Goal: Answer question/provide support: Share knowledge or assist other users

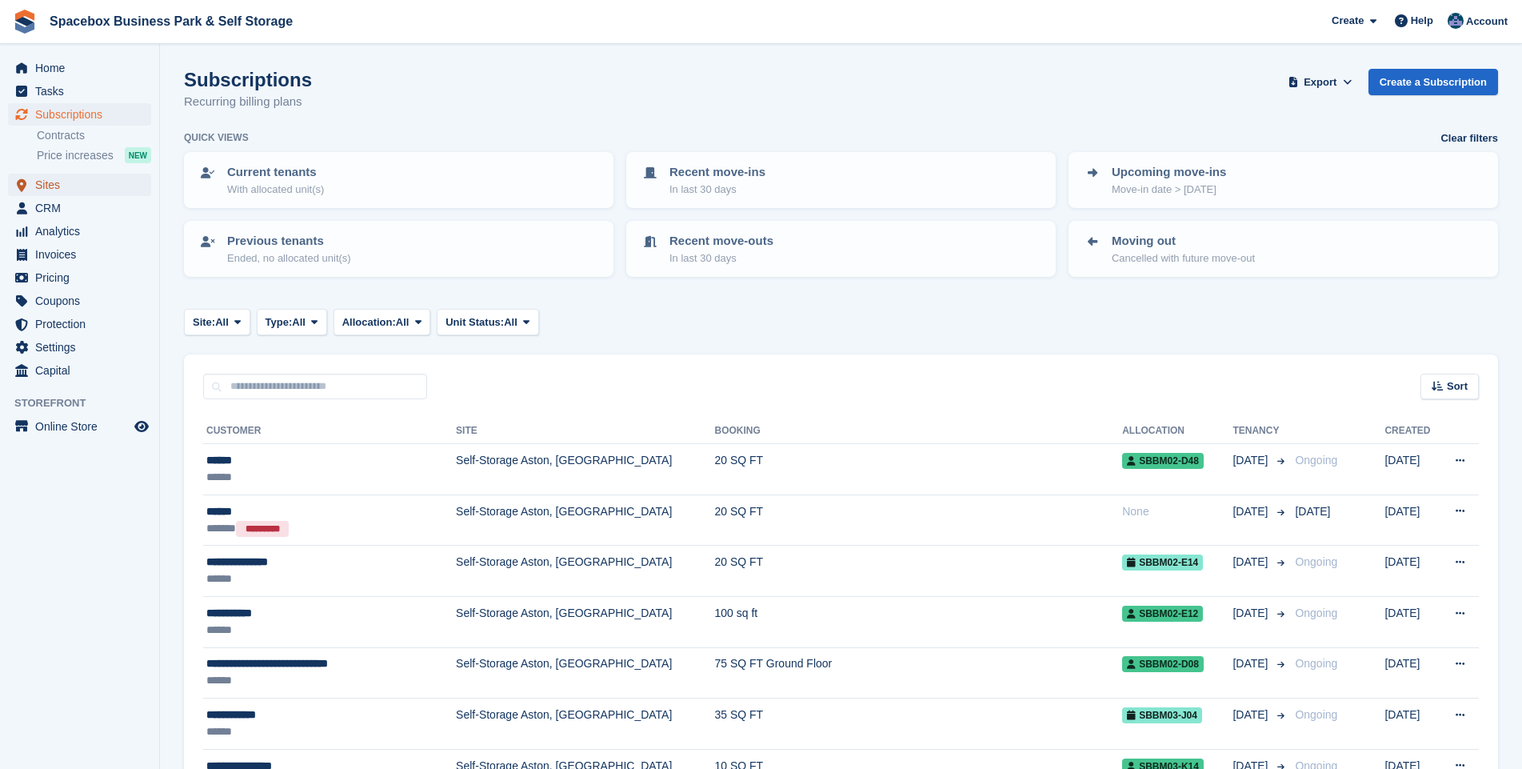
click at [48, 183] on span "Sites" at bounding box center [83, 185] width 96 height 22
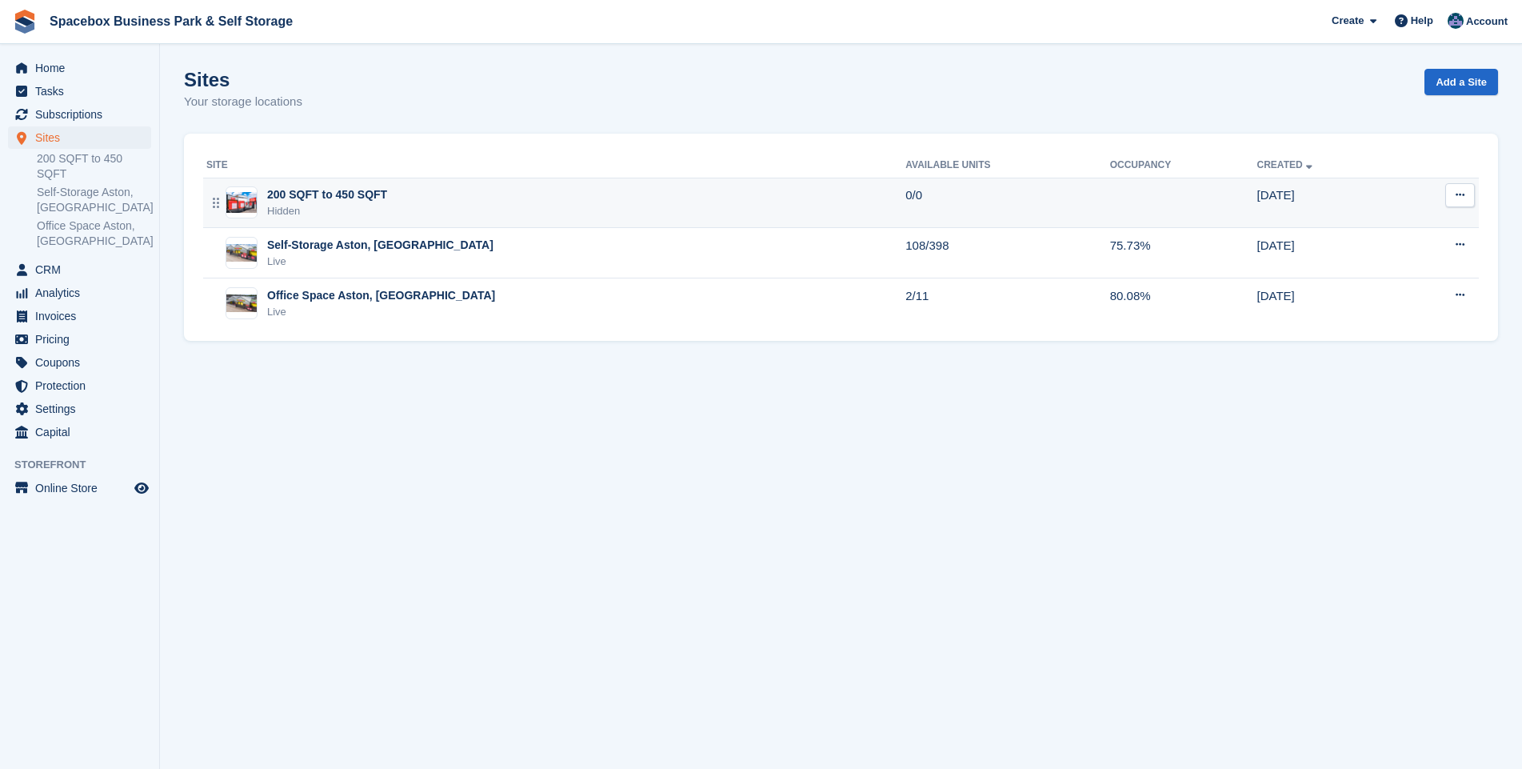
click div "200 SQFT to 450 SQFT"
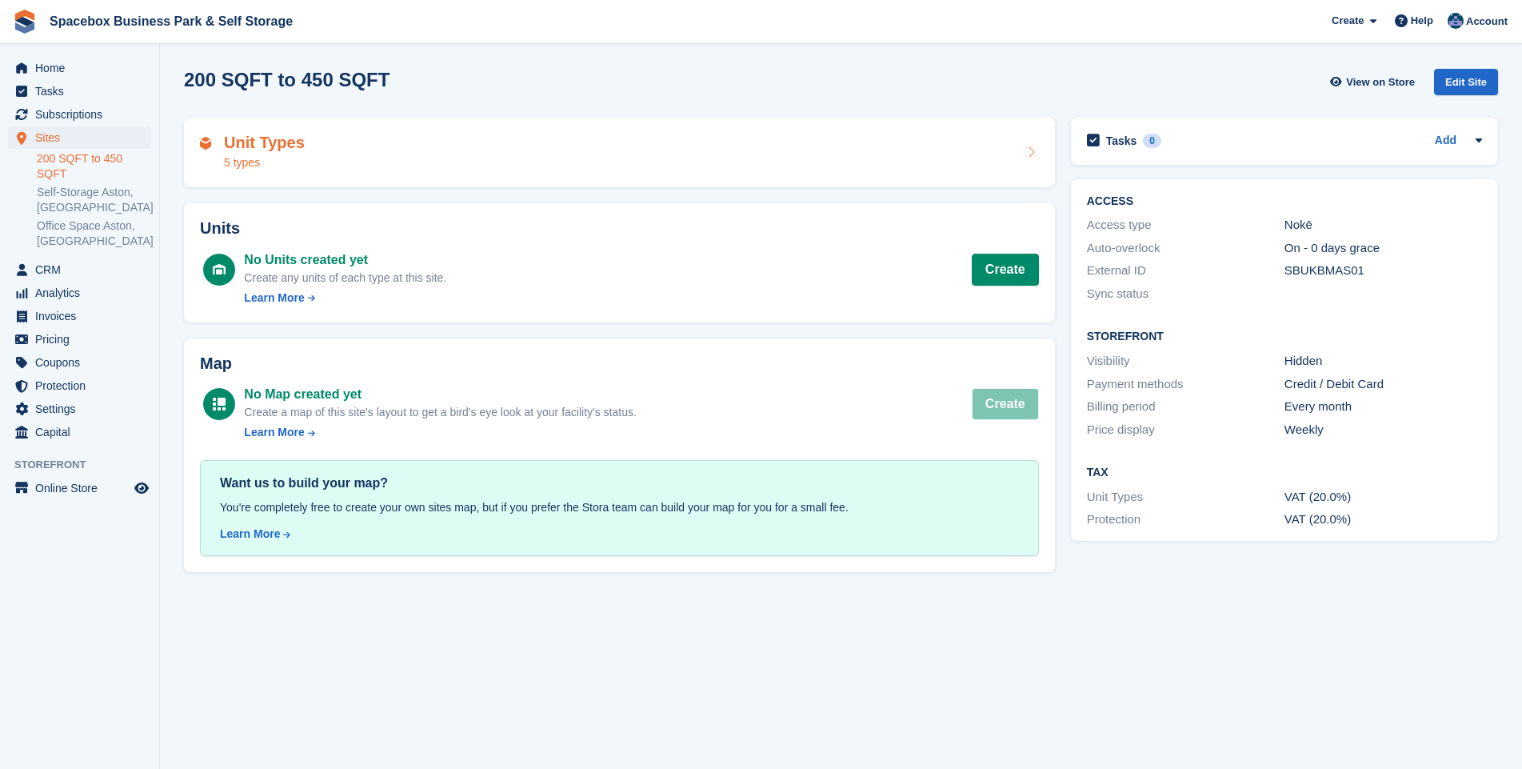
click at [241, 145] on h2 "Unit Types" at bounding box center [264, 143] width 81 height 18
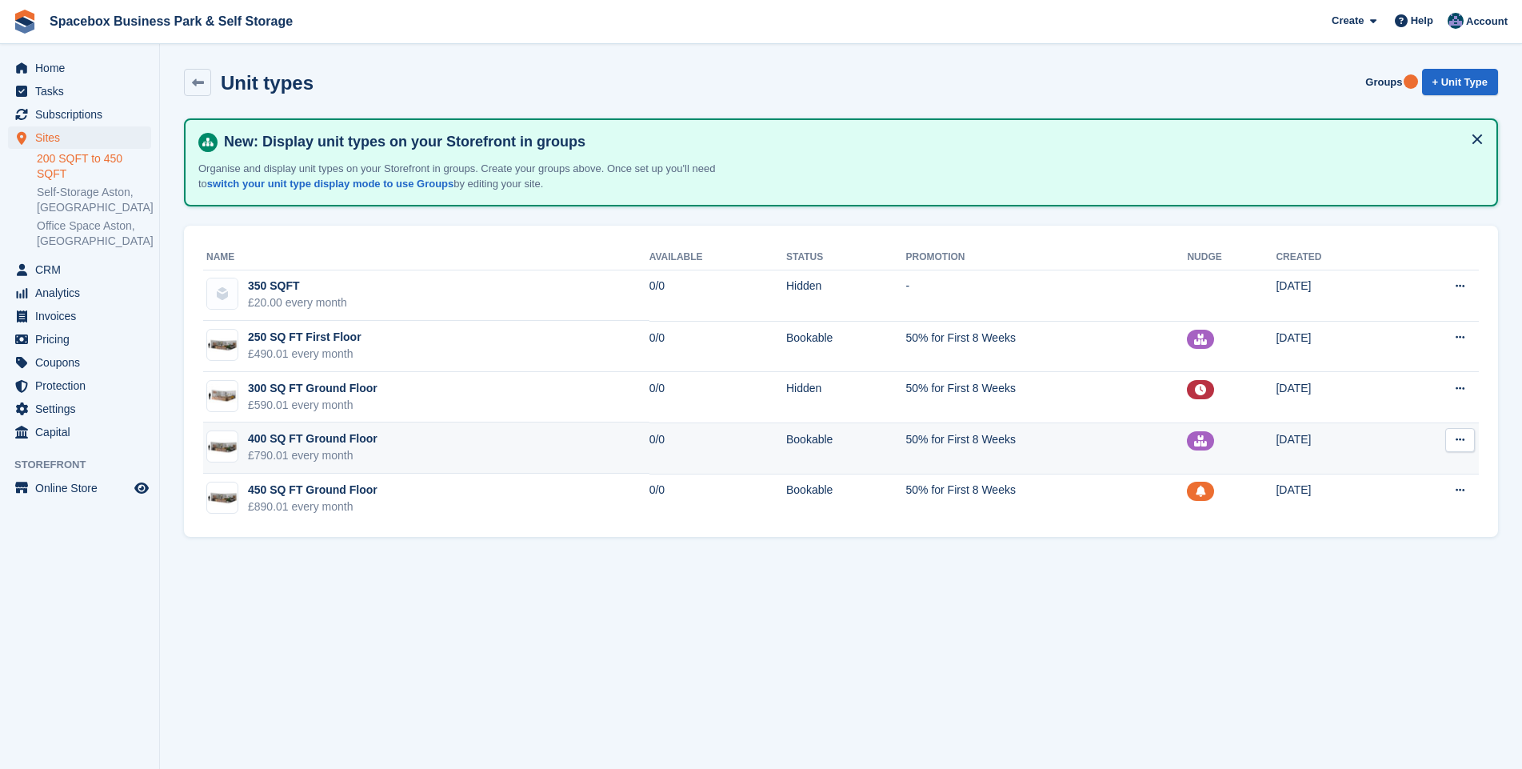
click at [320, 446] on div "400 SQ FT Ground Floor" at bounding box center [313, 438] width 130 height 17
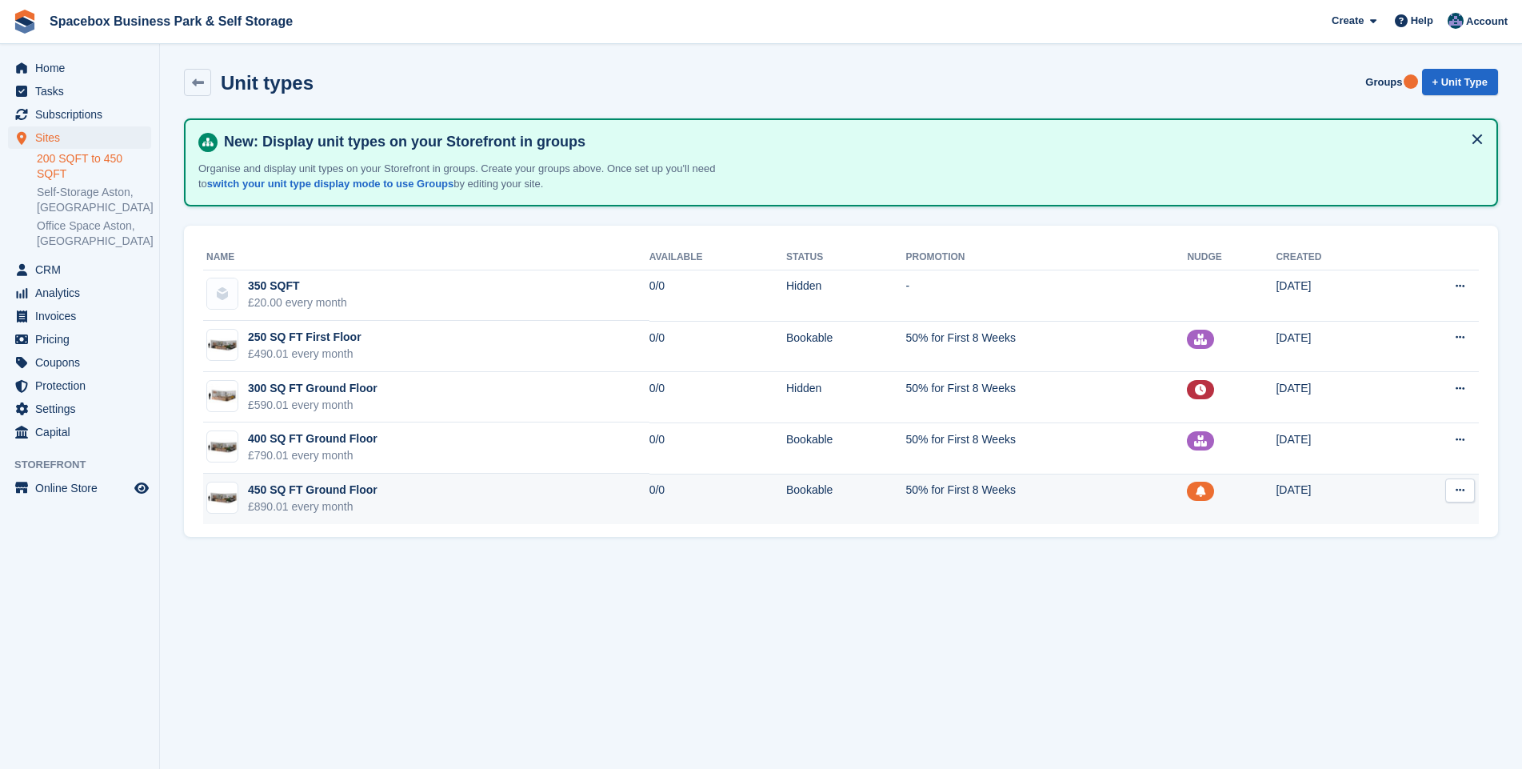
click at [294, 489] on div "450 SQ FT Ground Floor" at bounding box center [313, 489] width 130 height 17
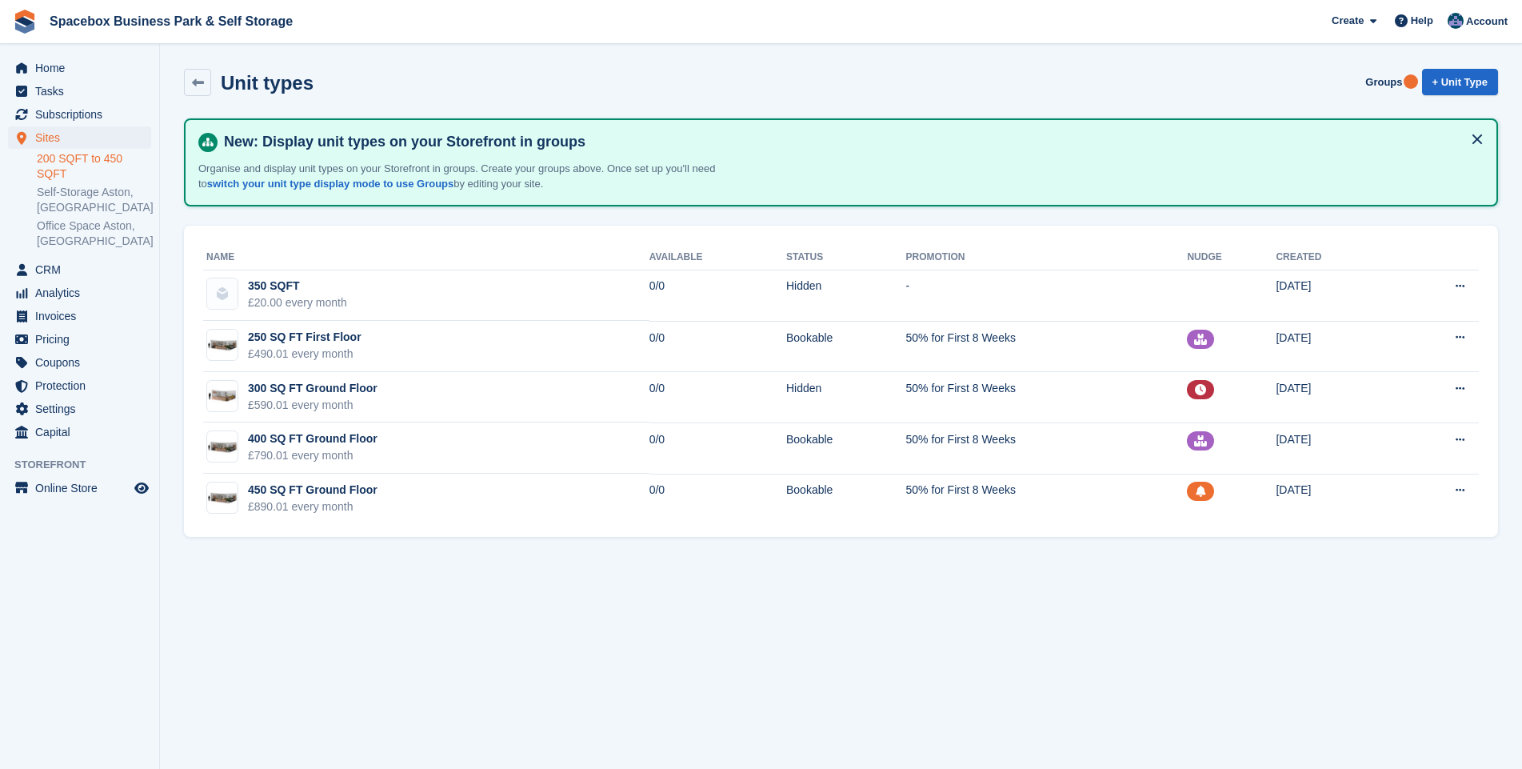
click at [82, 156] on link "200 SQFT to 450 SQFT" at bounding box center [94, 166] width 114 height 30
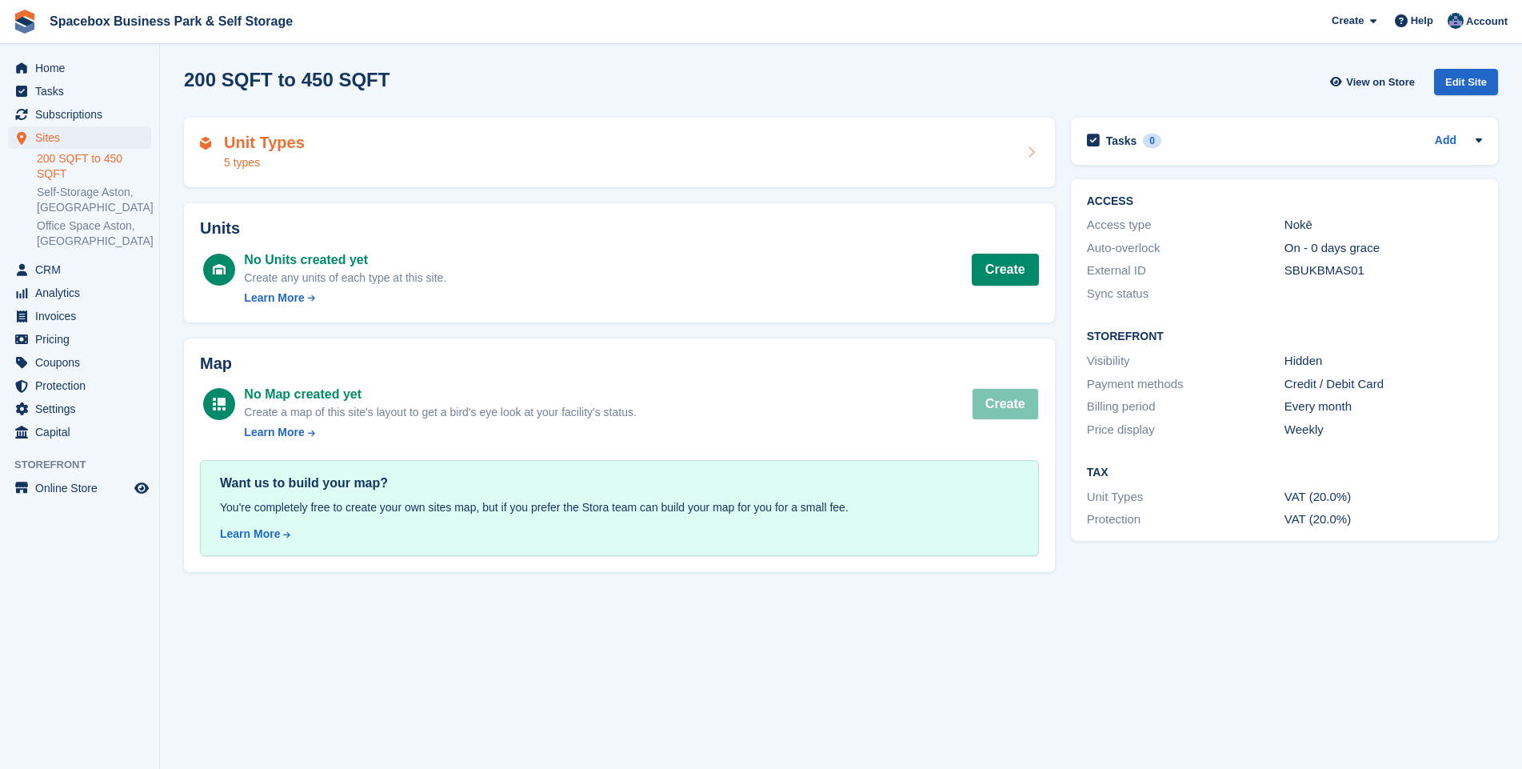
click at [249, 138] on h2 "Unit Types" at bounding box center [264, 143] width 81 height 18
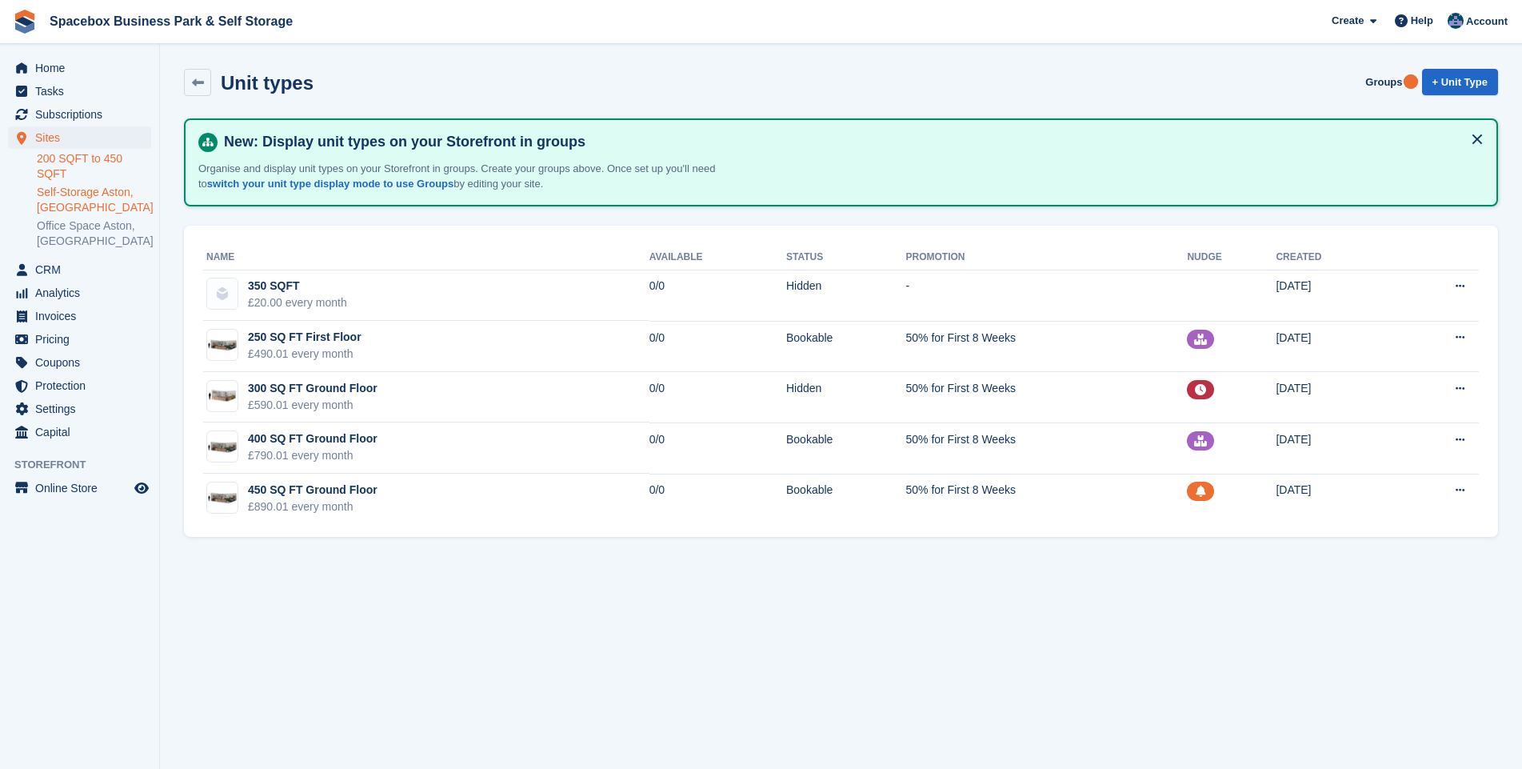
click at [78, 185] on link "Self-Storage Aston, [GEOGRAPHIC_DATA]" at bounding box center [94, 200] width 114 height 30
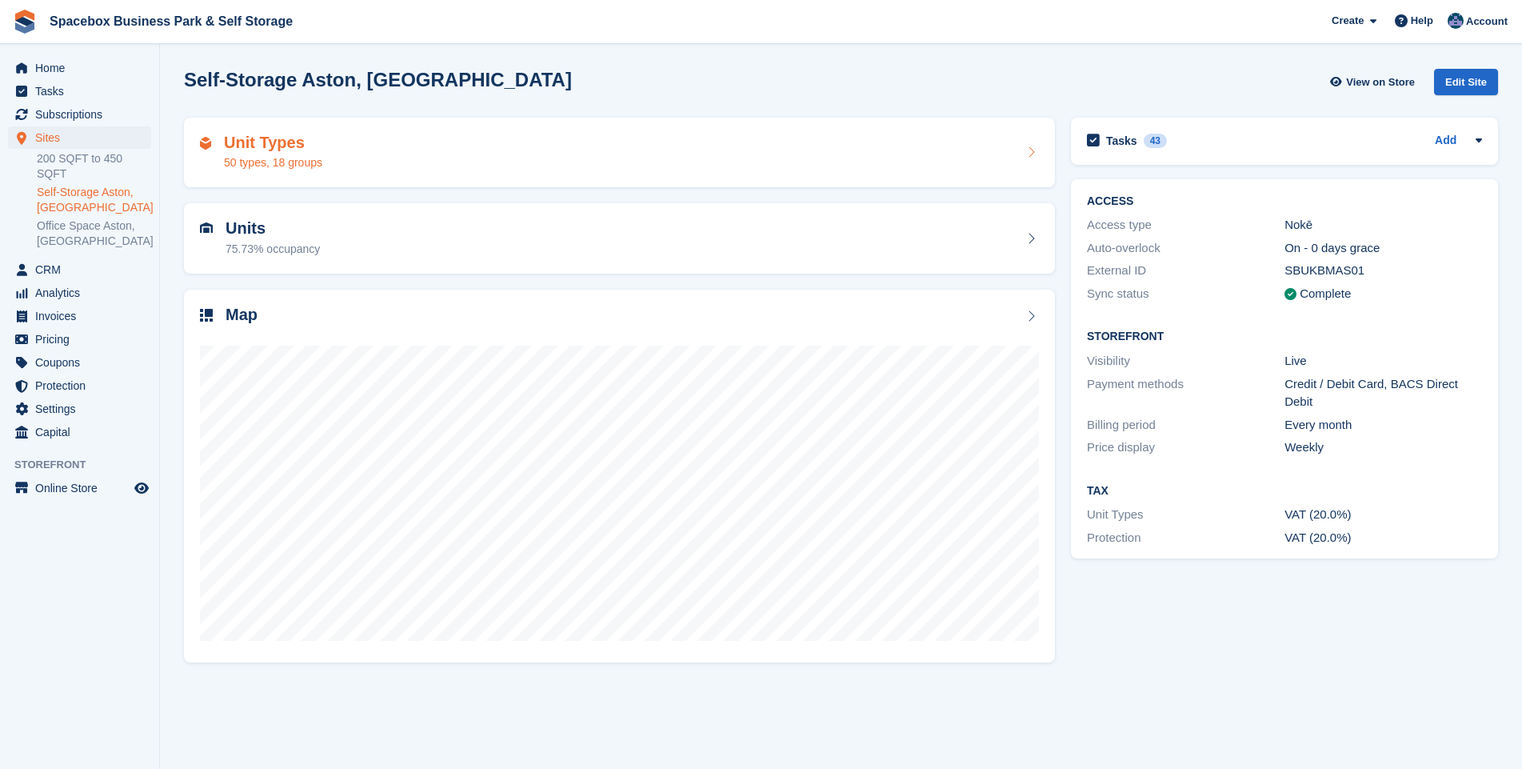
click at [266, 166] on div "50 types, 18 groups" at bounding box center [273, 162] width 98 height 17
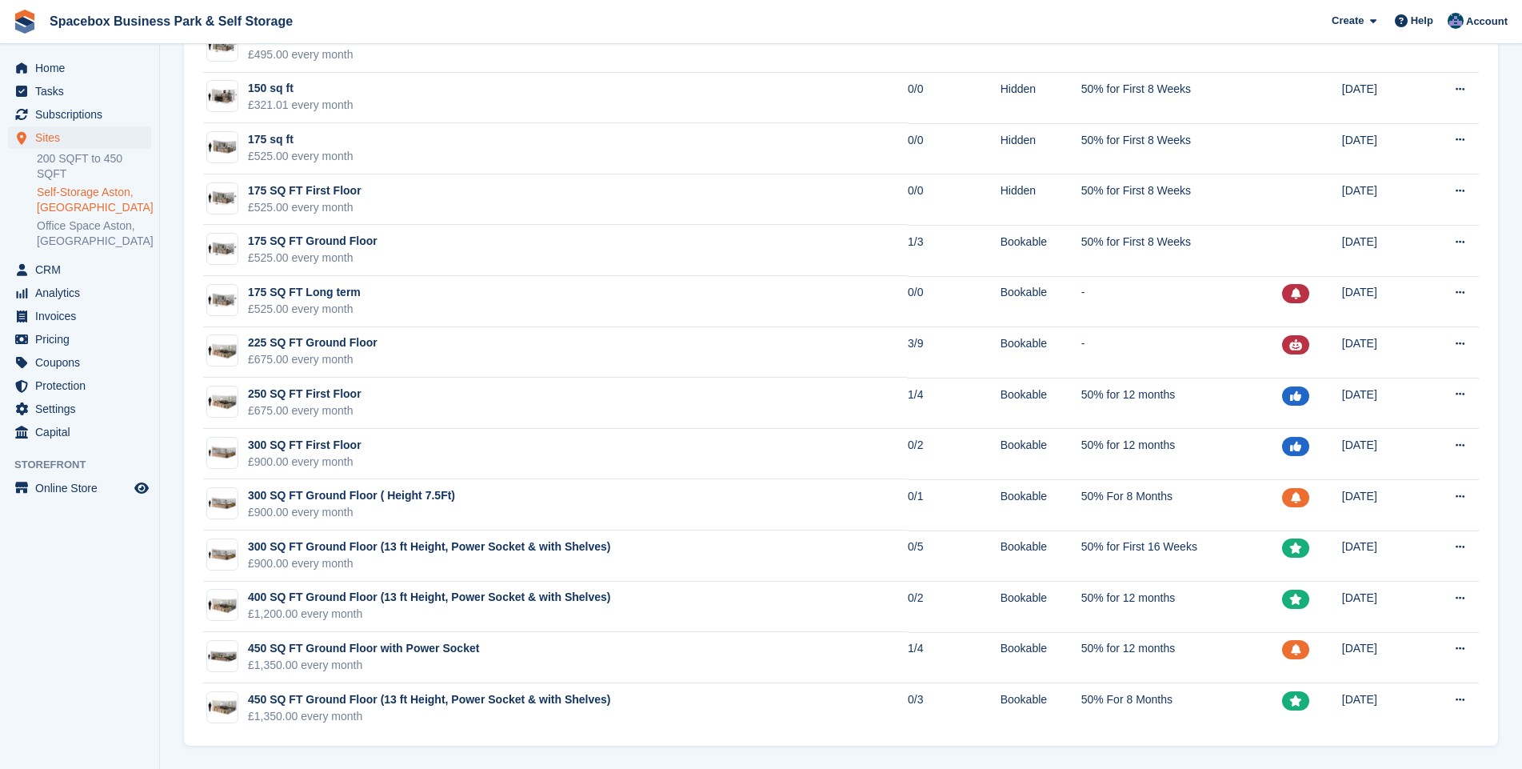
scroll to position [2080, 0]
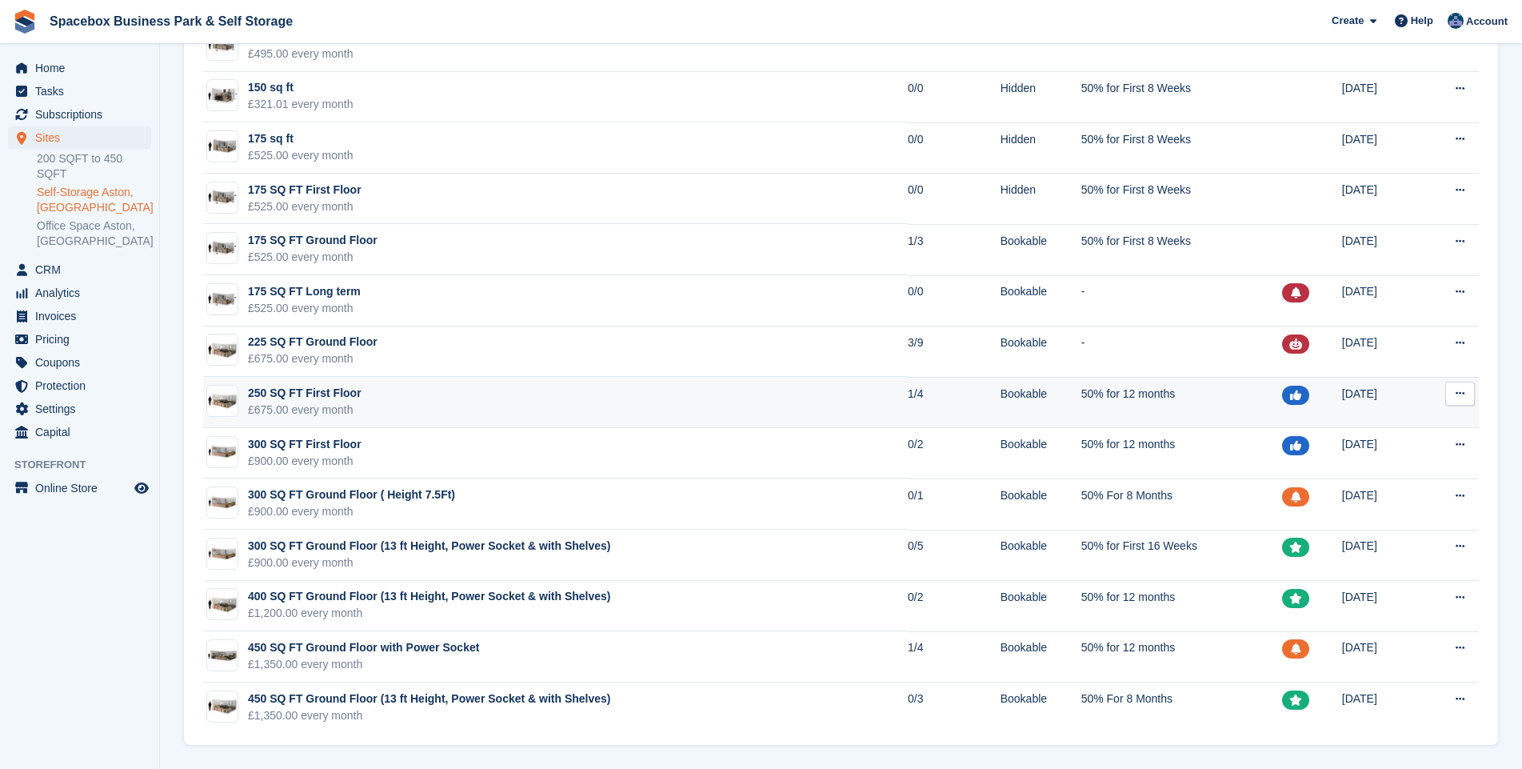
click at [294, 406] on div "£675.00 every month" at bounding box center [305, 410] width 114 height 17
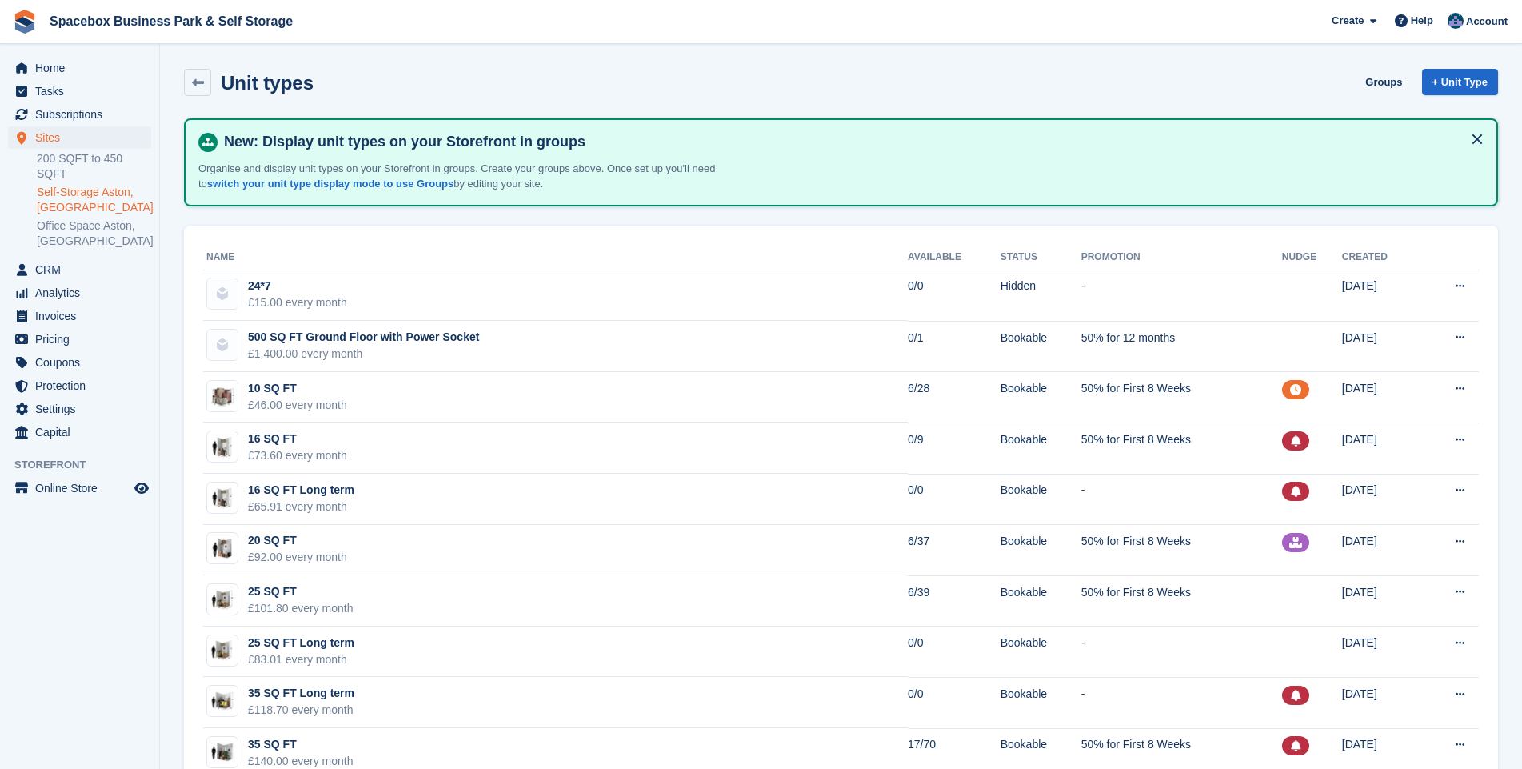
scroll to position [2080, 0]
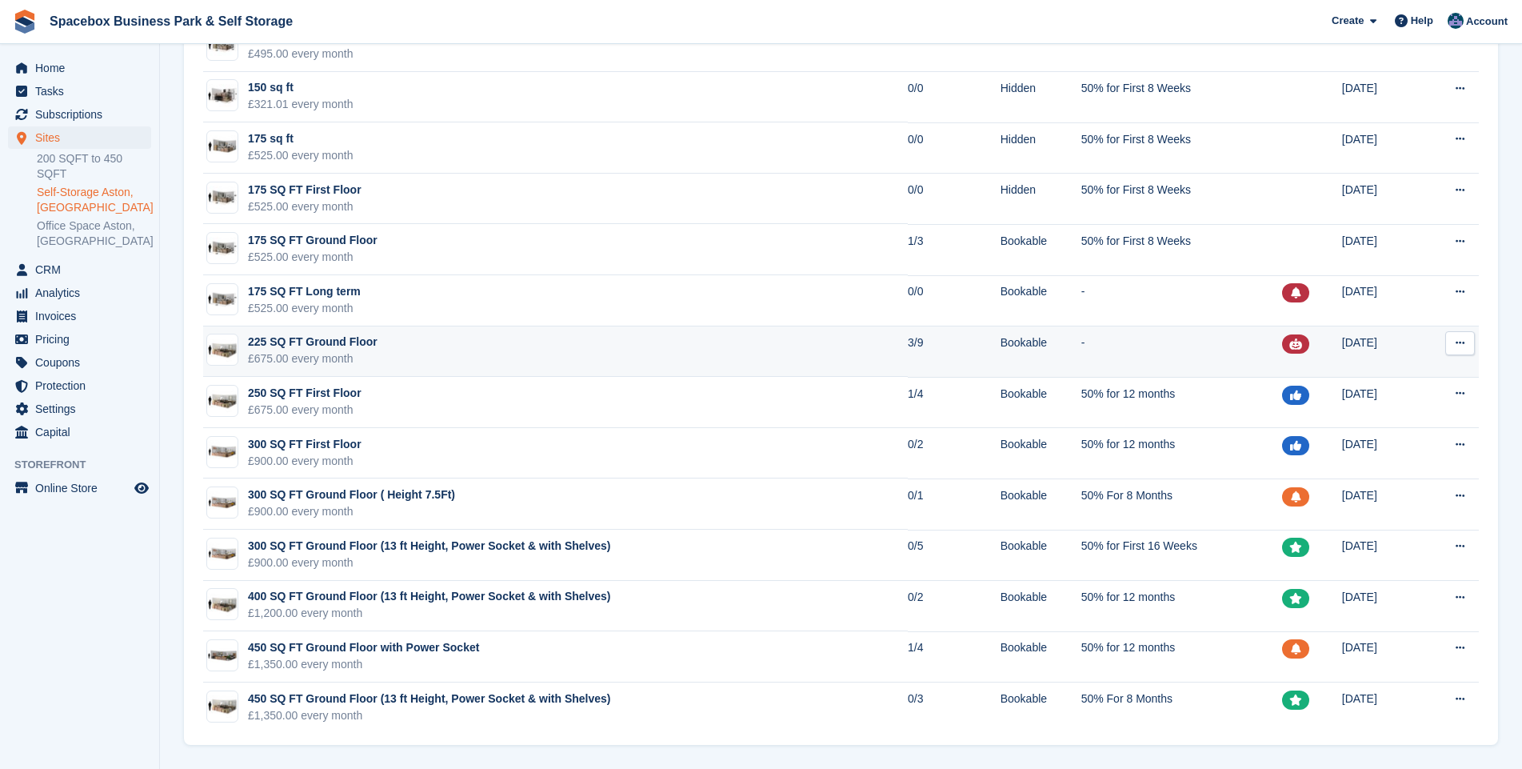
click at [346, 347] on div "225 SQ FT Ground Floor" at bounding box center [313, 342] width 130 height 17
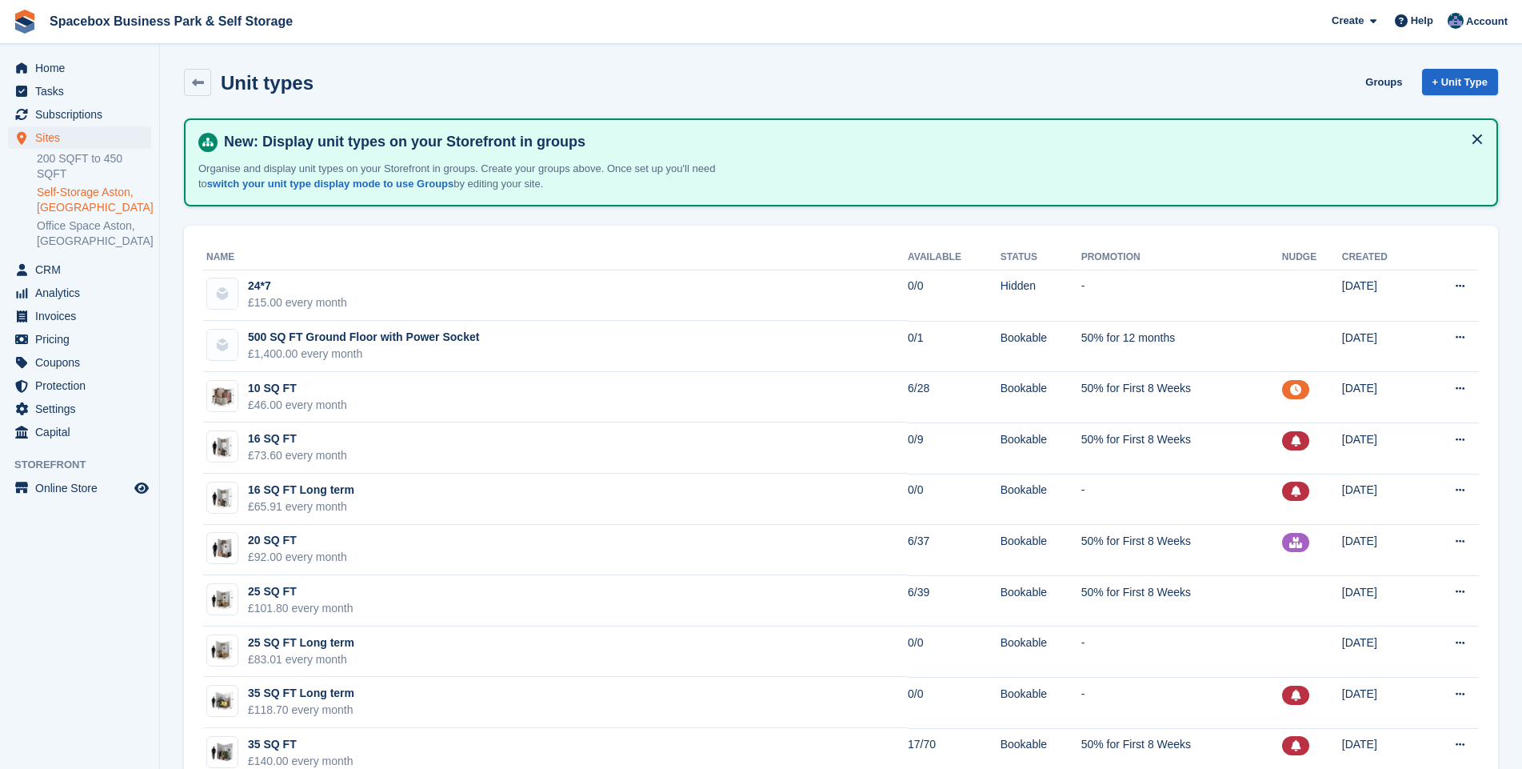
scroll to position [2080, 0]
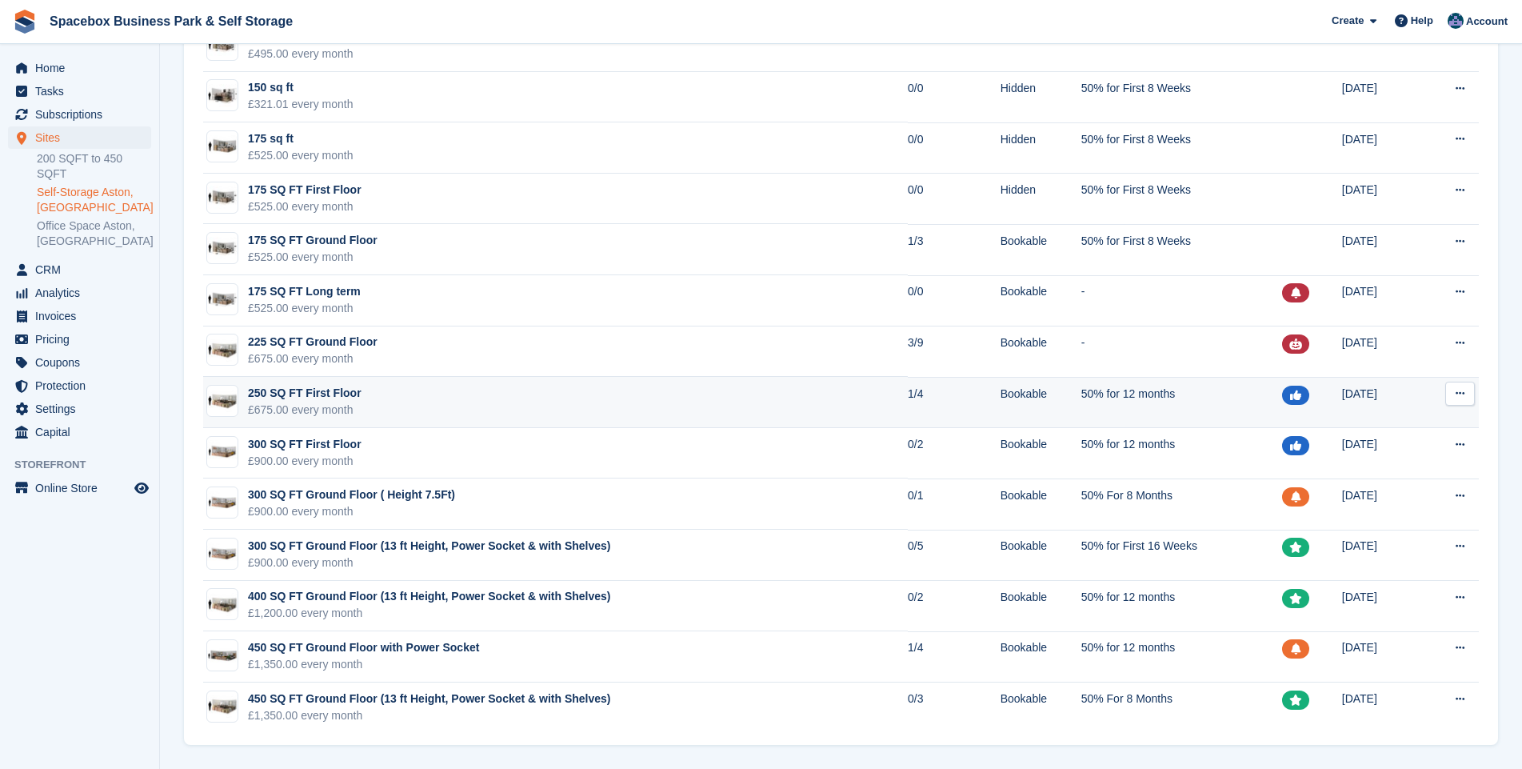
click at [535, 402] on td "250 SQ FT First Floor £675.00 every month" at bounding box center [555, 402] width 705 height 51
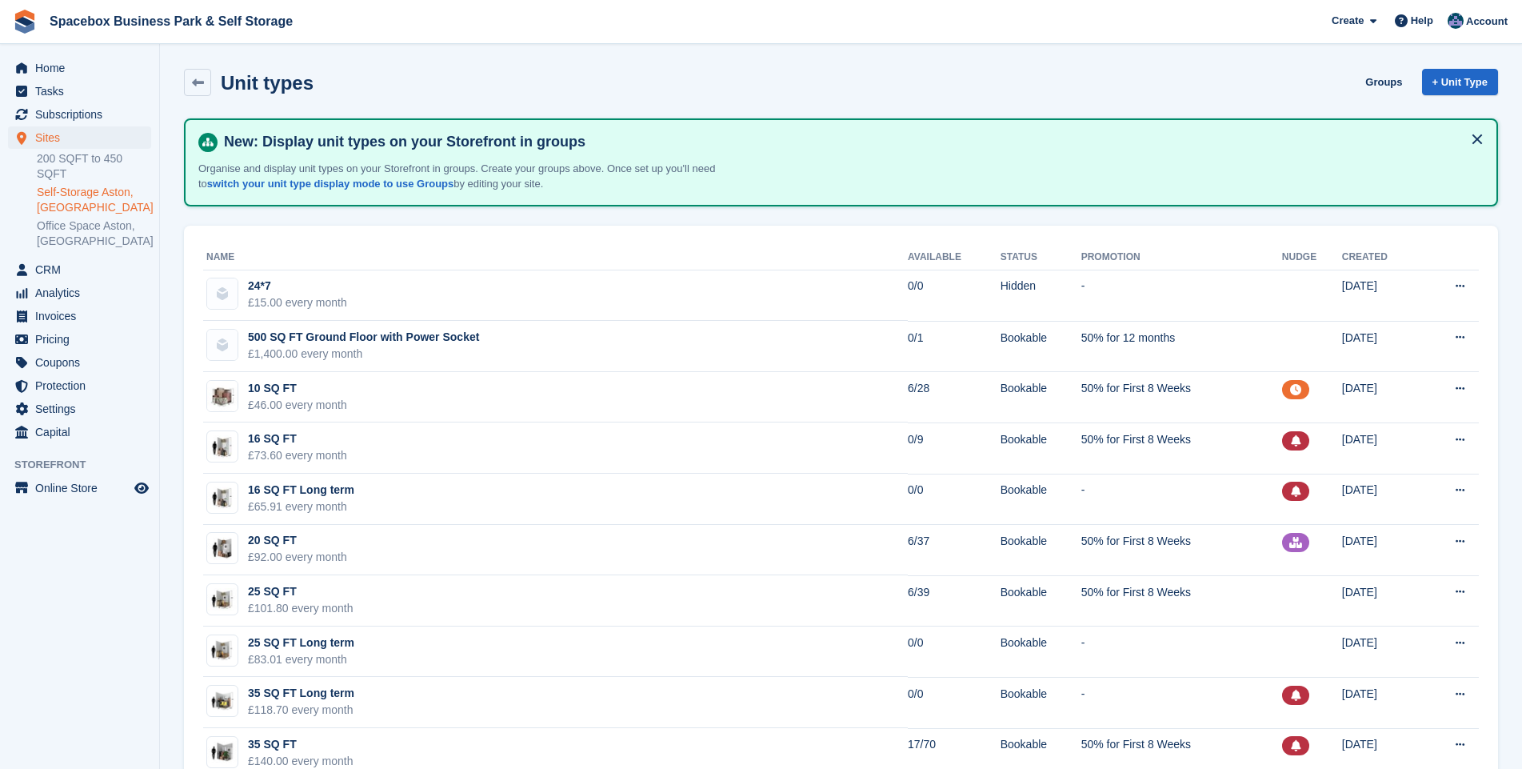
scroll to position [2080, 0]
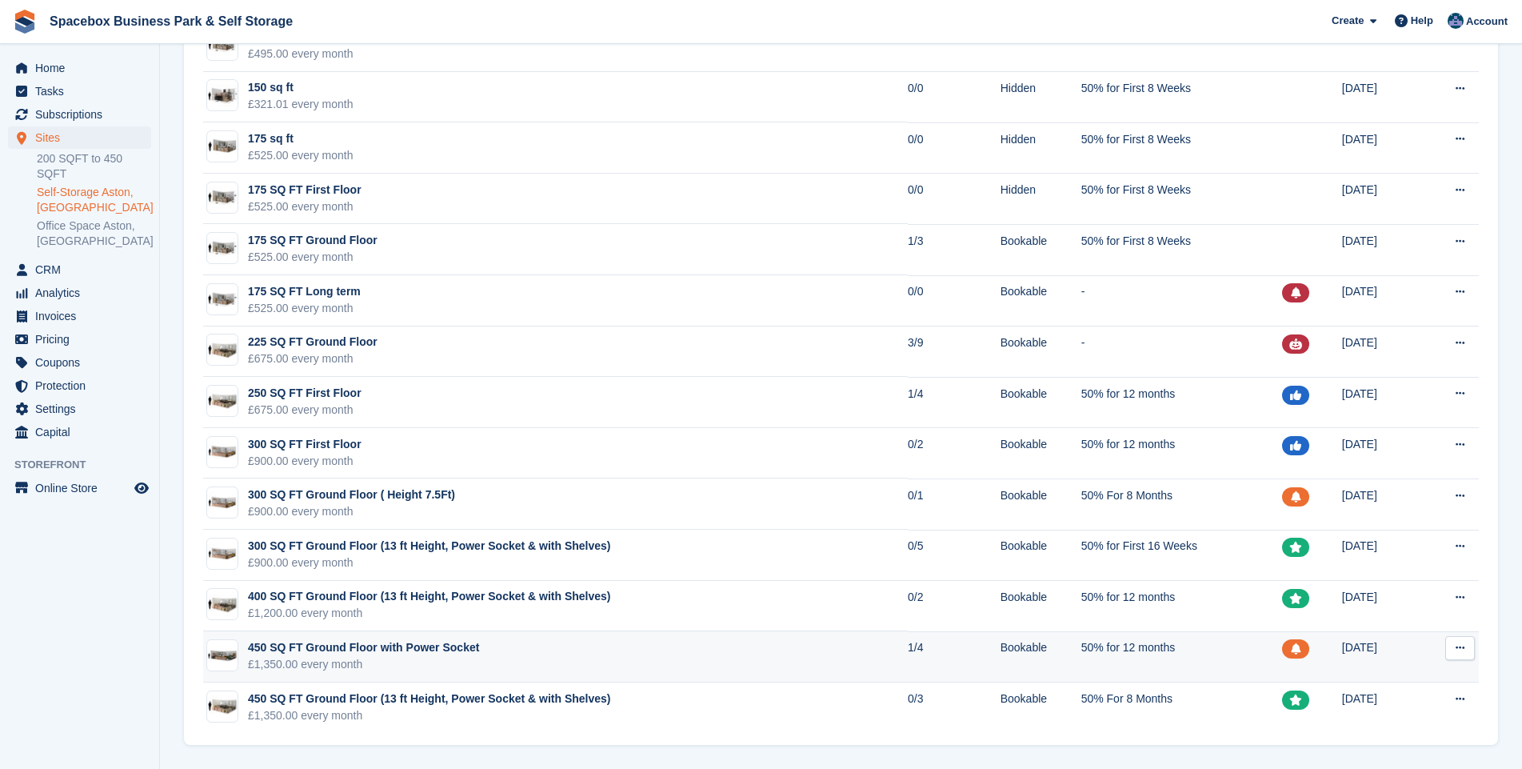
click at [662, 659] on td "450 SQ FT Ground Floor with Power Socket £1,350.00 every month" at bounding box center [555, 656] width 705 height 51
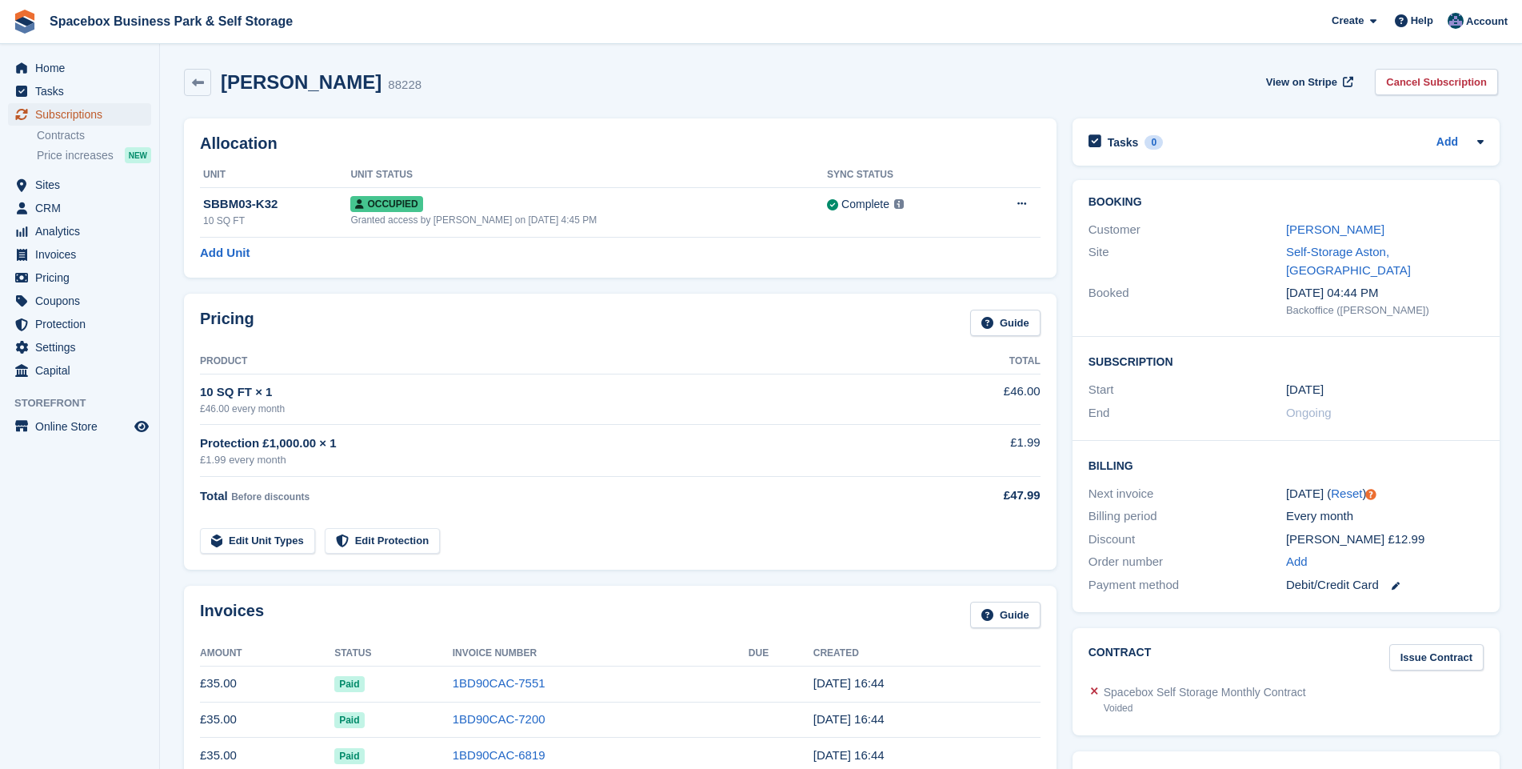
click at [78, 113] on span "Subscriptions" at bounding box center [83, 114] width 96 height 22
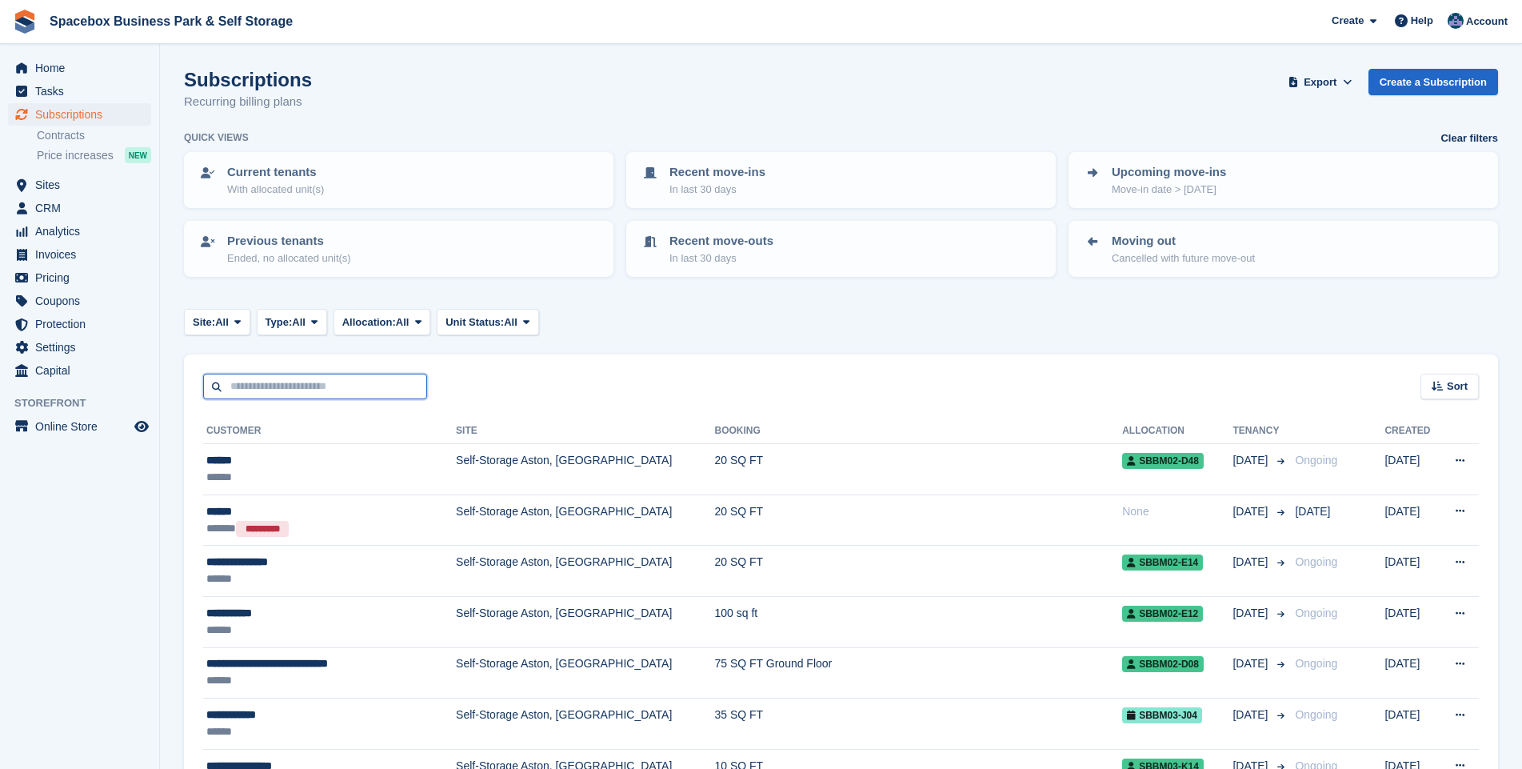
click at [273, 394] on input "text" at bounding box center [315, 387] width 224 height 26
type input "********"
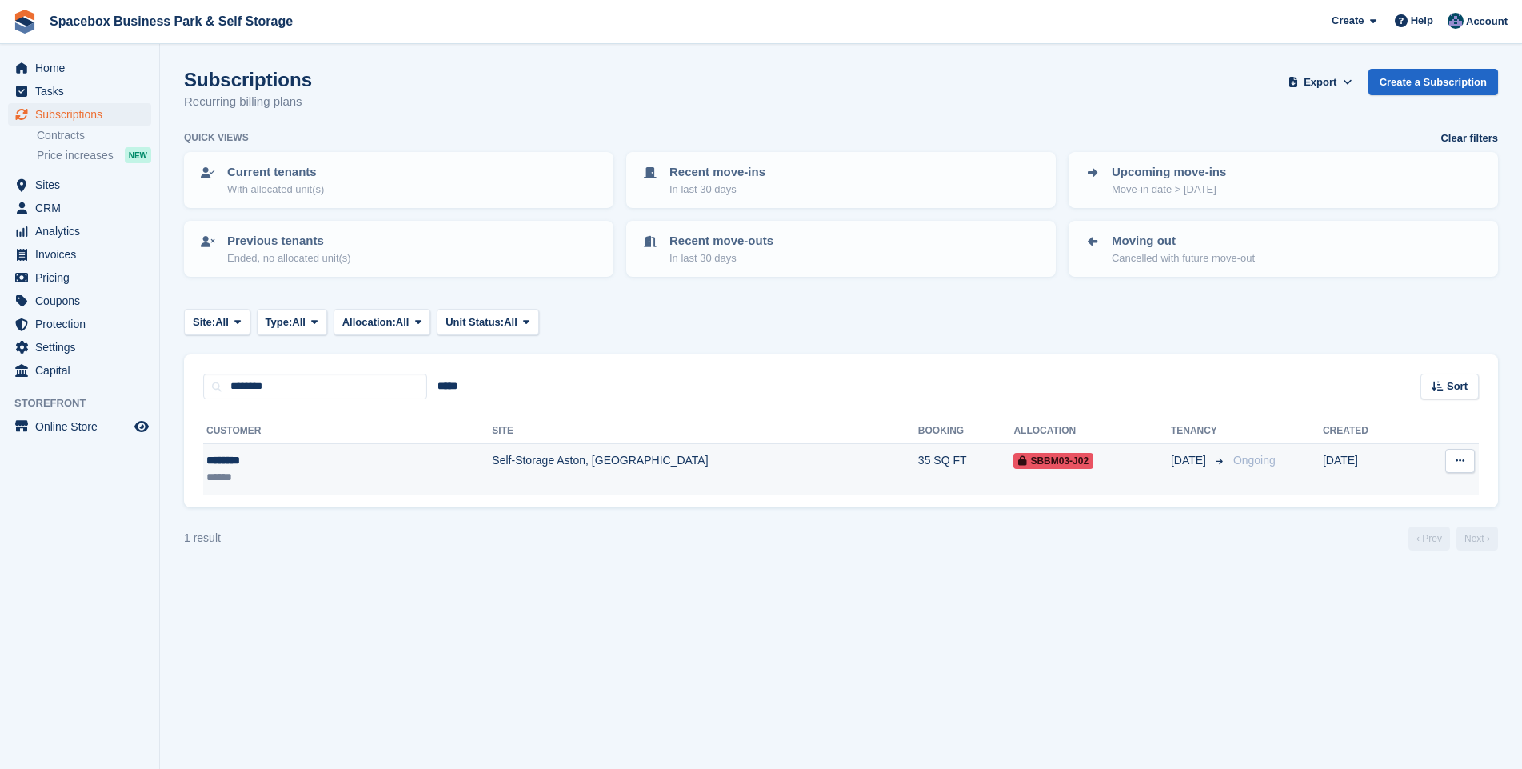
click at [492, 458] on td "Self-Storage Aston, [GEOGRAPHIC_DATA]" at bounding box center [705, 469] width 426 height 50
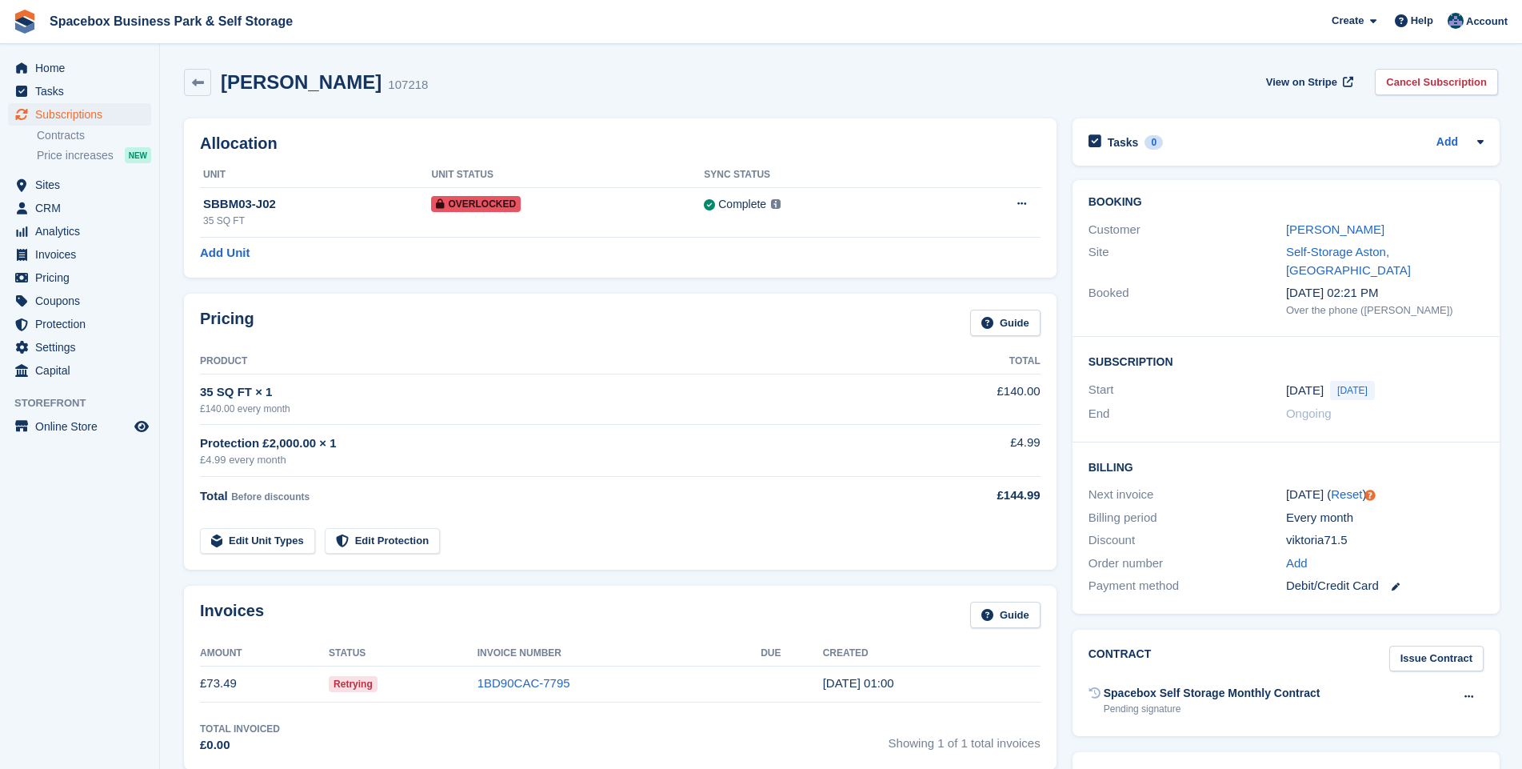
click at [1392, 577] on link at bounding box center [1389, 586] width 21 height 18
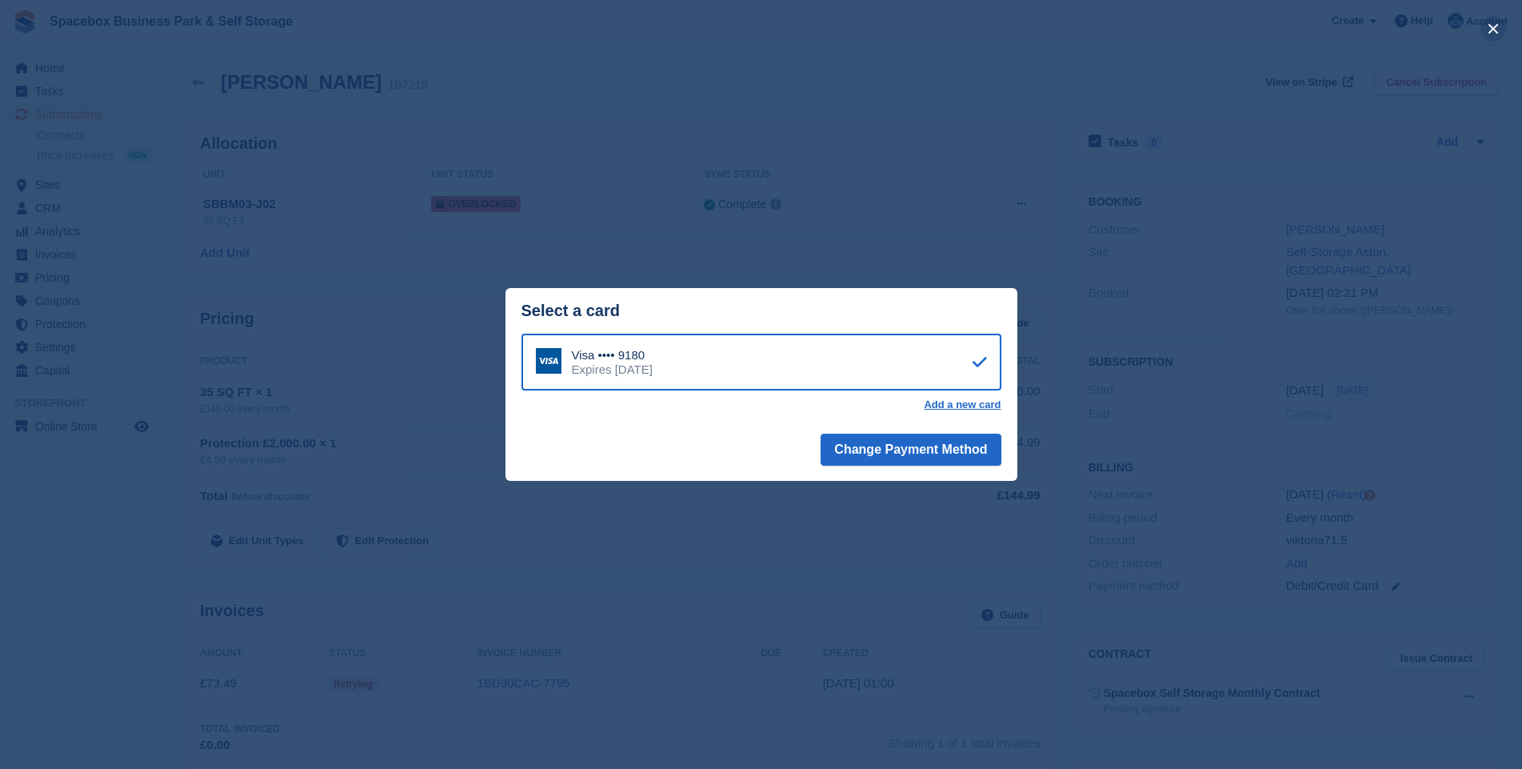
click at [1488, 33] on button "close" at bounding box center [1493, 29] width 26 height 26
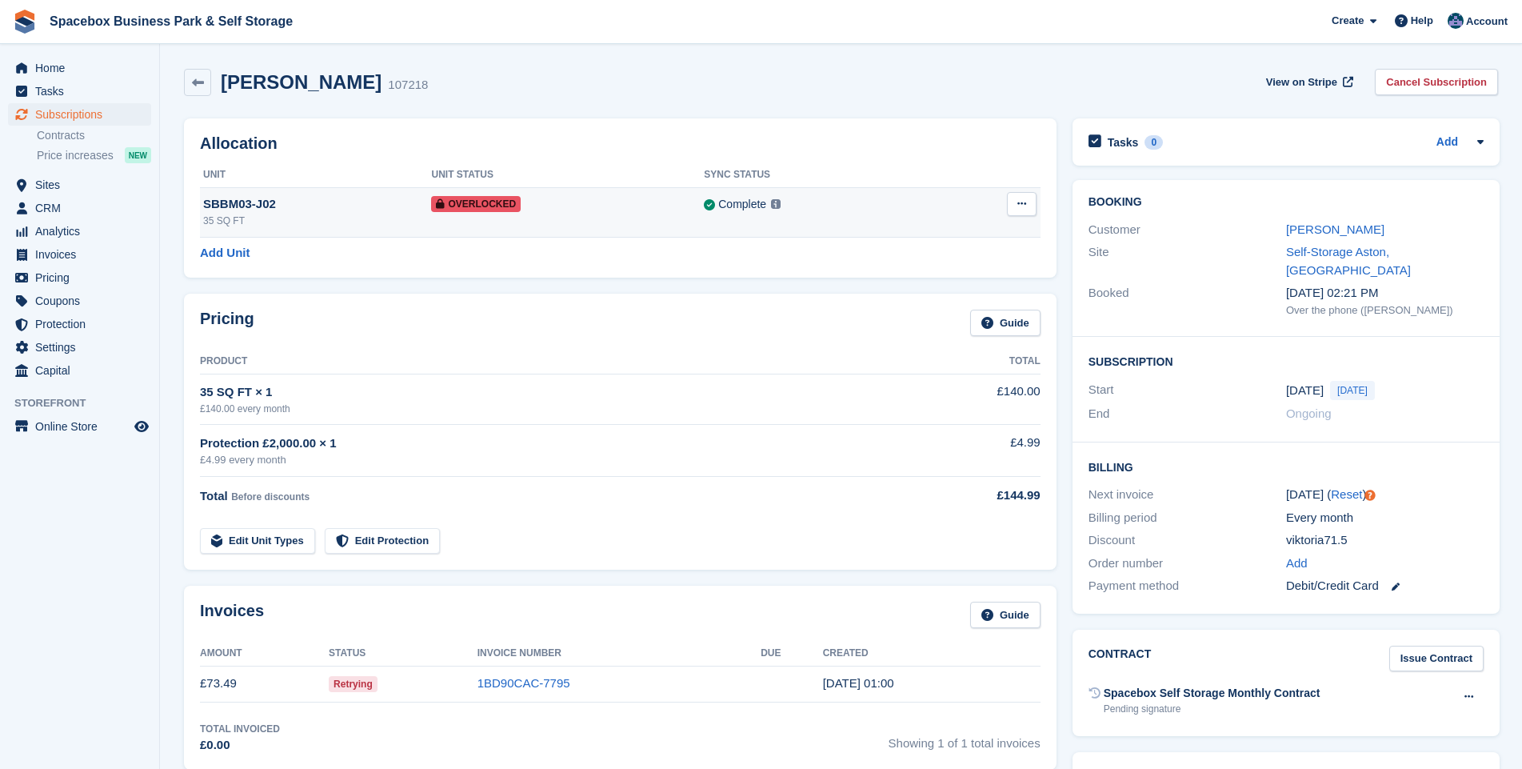
click at [286, 201] on div "SBBM03-J02" at bounding box center [317, 204] width 228 height 18
click at [1470, 691] on icon at bounding box center [1468, 696] width 9 height 10
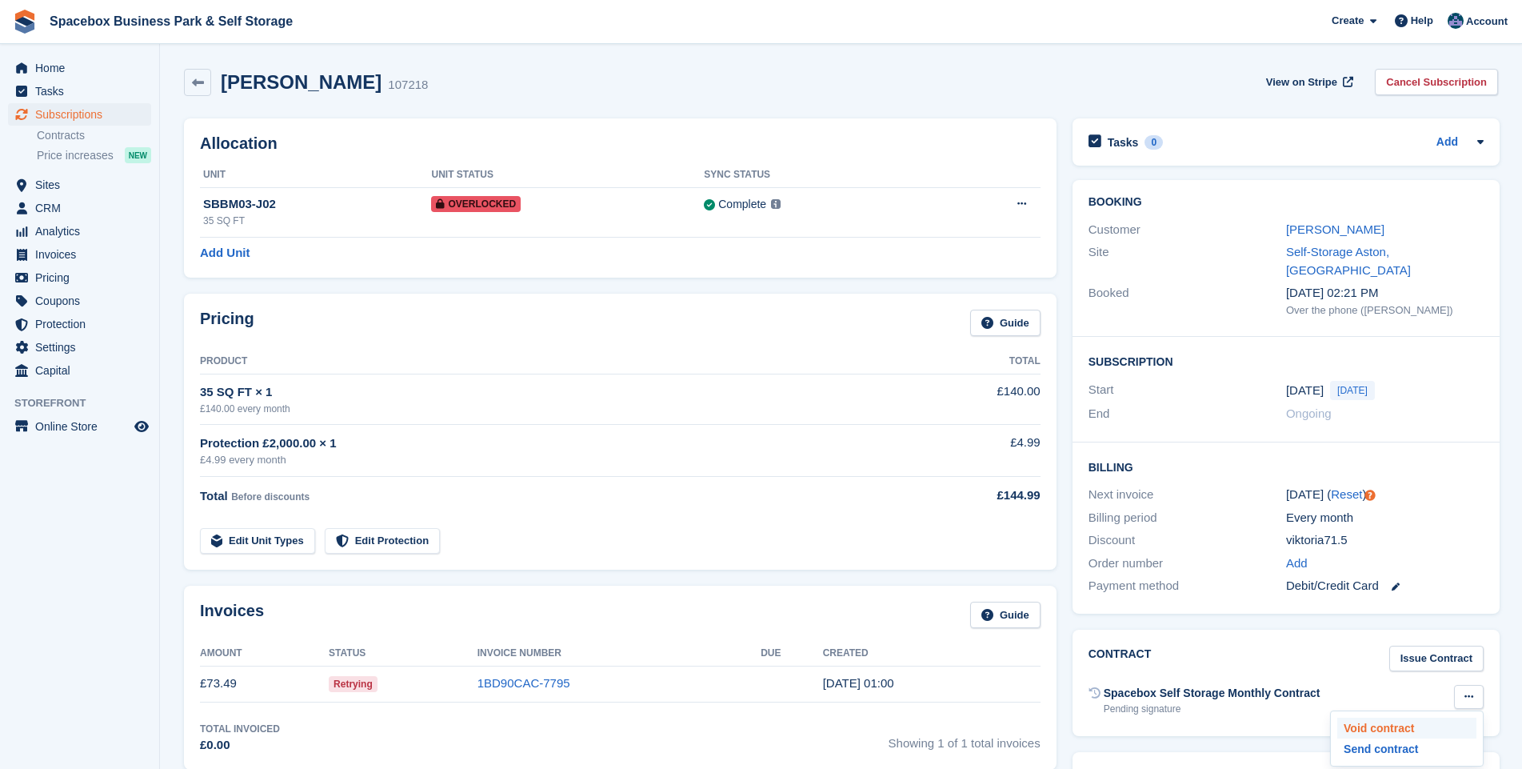
click at [1380, 717] on p "Void contract" at bounding box center [1406, 727] width 139 height 21
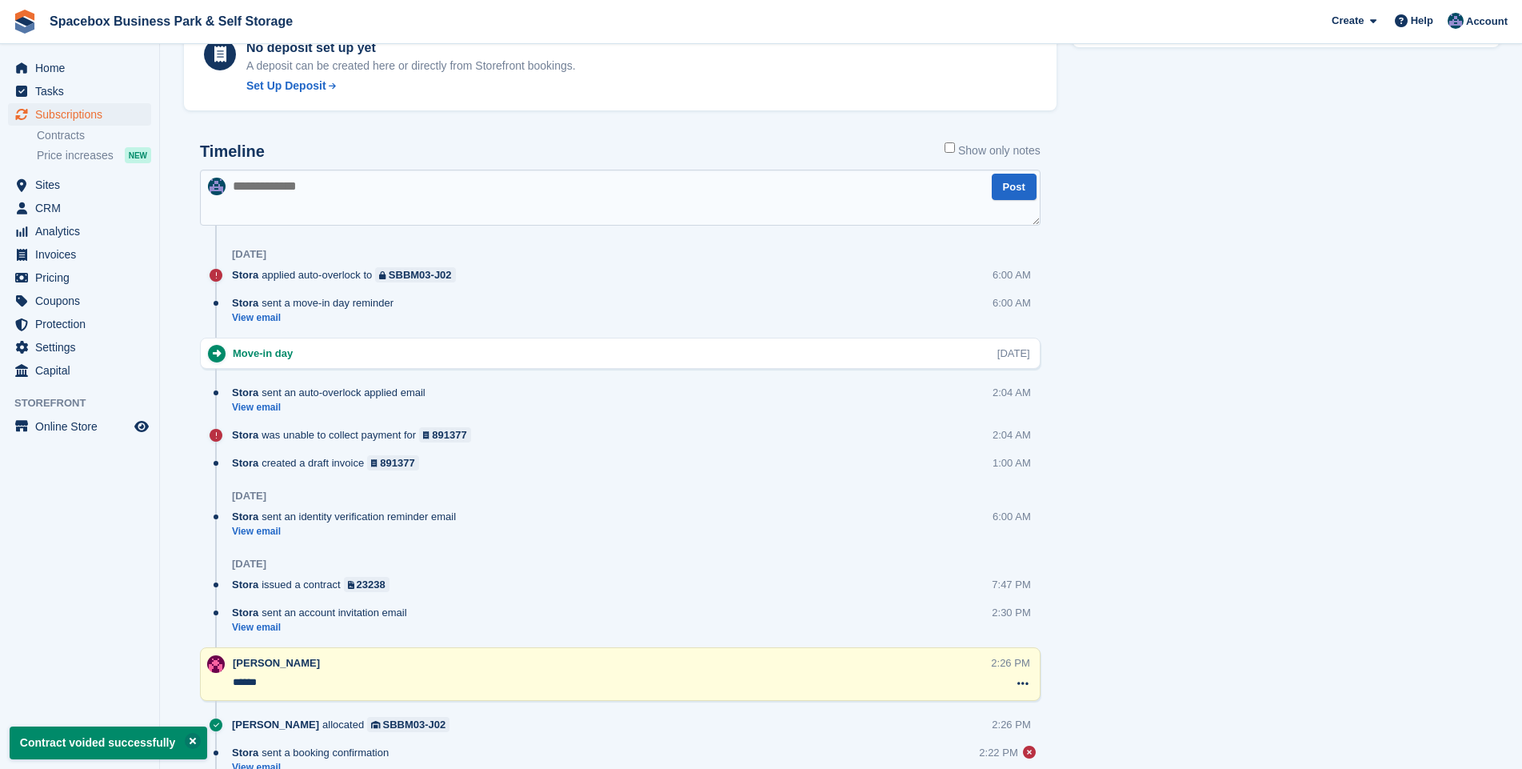
scroll to position [807, 0]
click at [328, 188] on textarea at bounding box center [620, 196] width 841 height 56
drag, startPoint x: 254, startPoint y: 184, endPoint x: 325, endPoint y: 178, distance: 70.7
click at [336, 177] on textarea "********" at bounding box center [620, 196] width 841 height 56
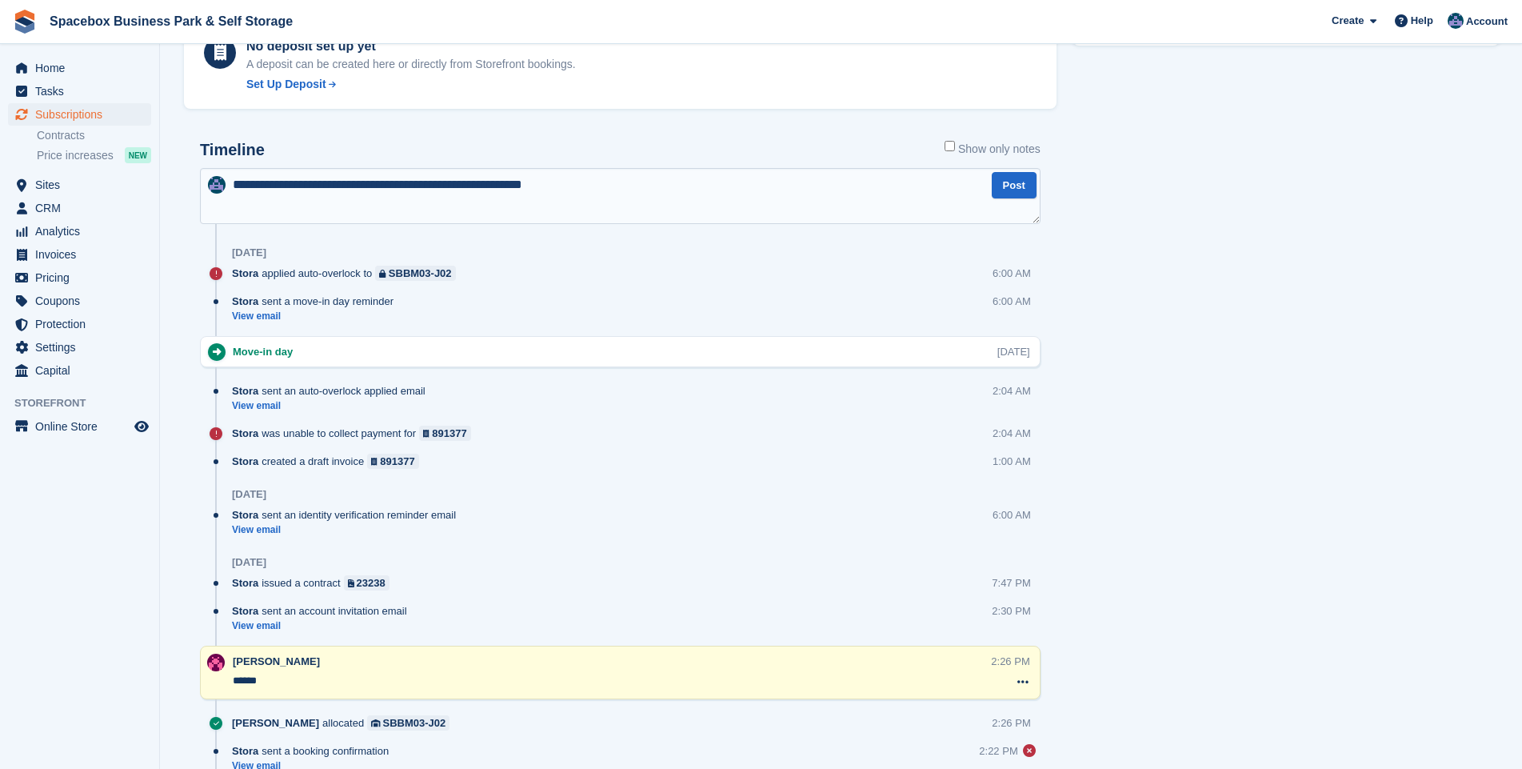
type textarea "**********"
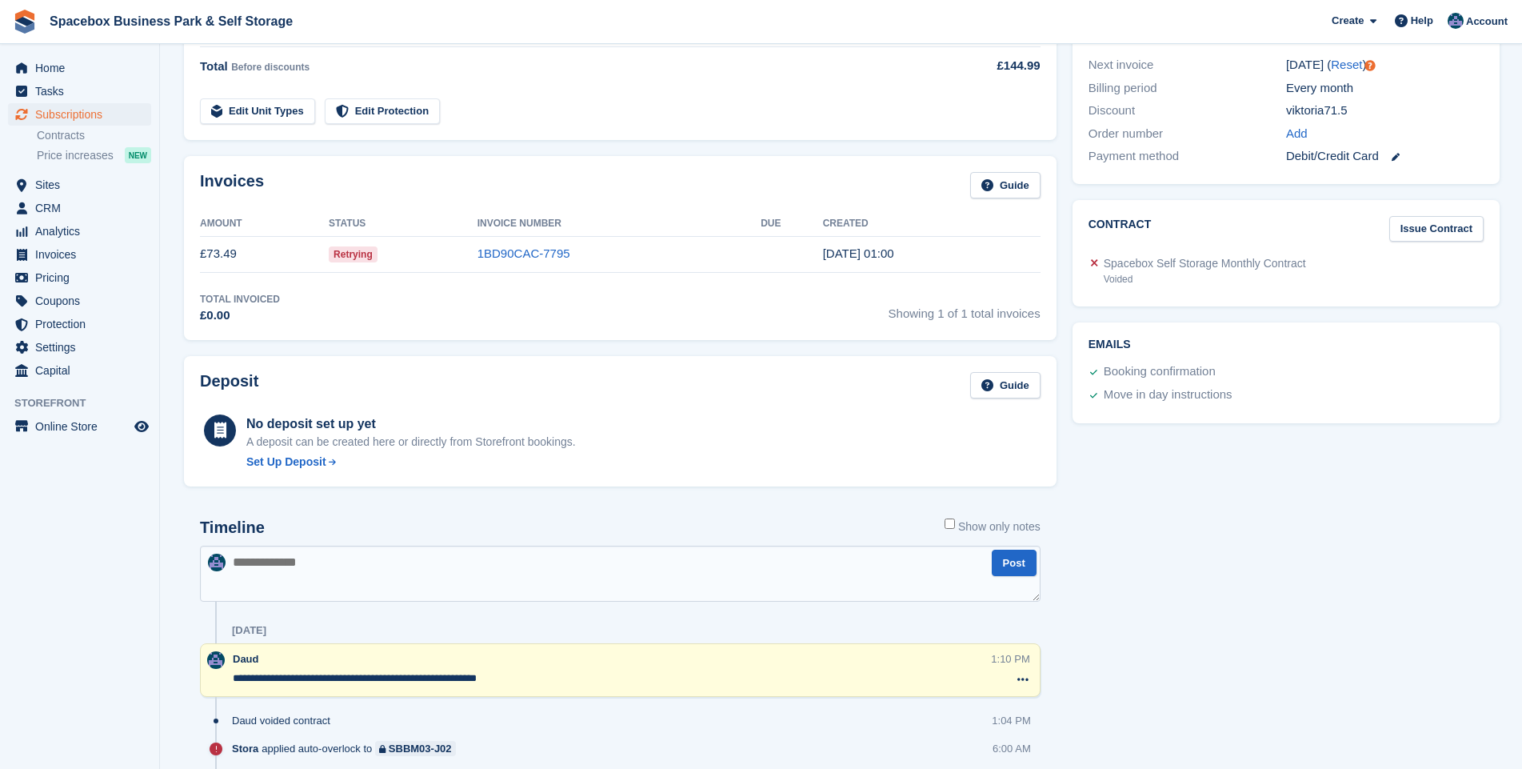
scroll to position [429, 0]
click at [296, 570] on textarea at bounding box center [620, 574] width 841 height 56
click at [852, 563] on textarea "**********" at bounding box center [620, 574] width 841 height 56
type textarea "**********"
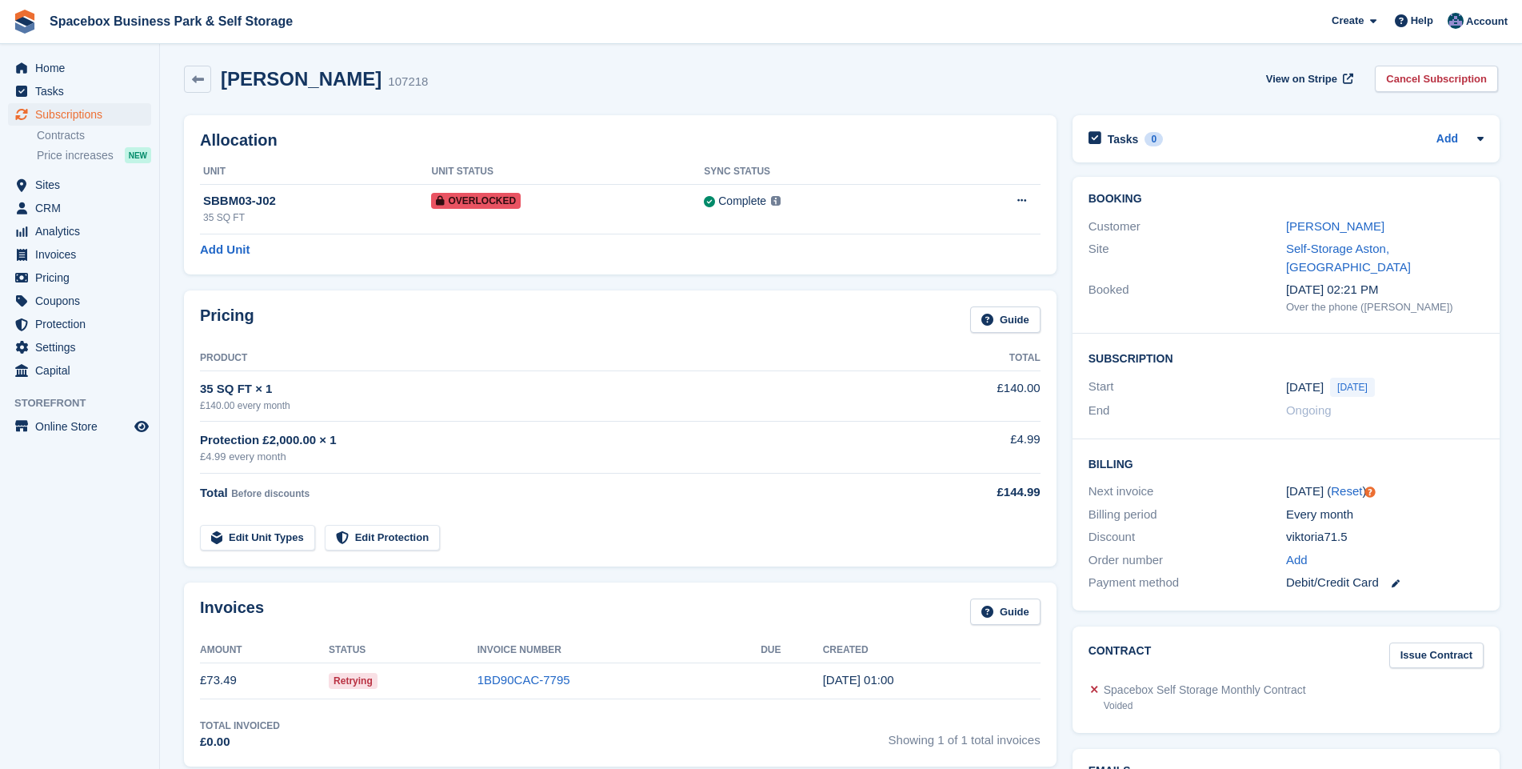
scroll to position [0, 0]
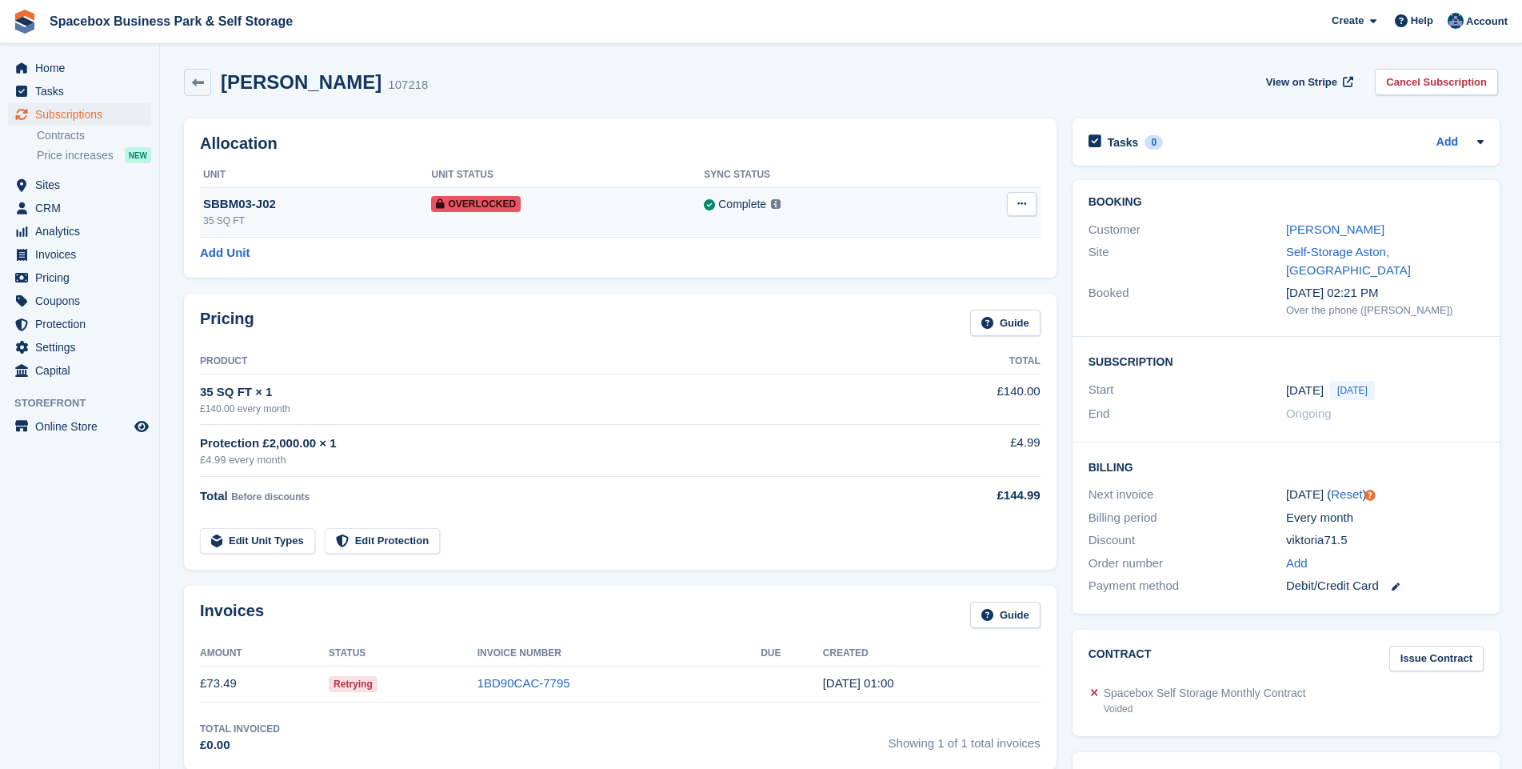
click at [1017, 200] on icon at bounding box center [1021, 203] width 9 height 10
click at [941, 240] on p "Remove Overlock" at bounding box center [959, 235] width 139 height 21
click at [306, 206] on div "SBBM03-J02" at bounding box center [292, 204] width 178 height 18
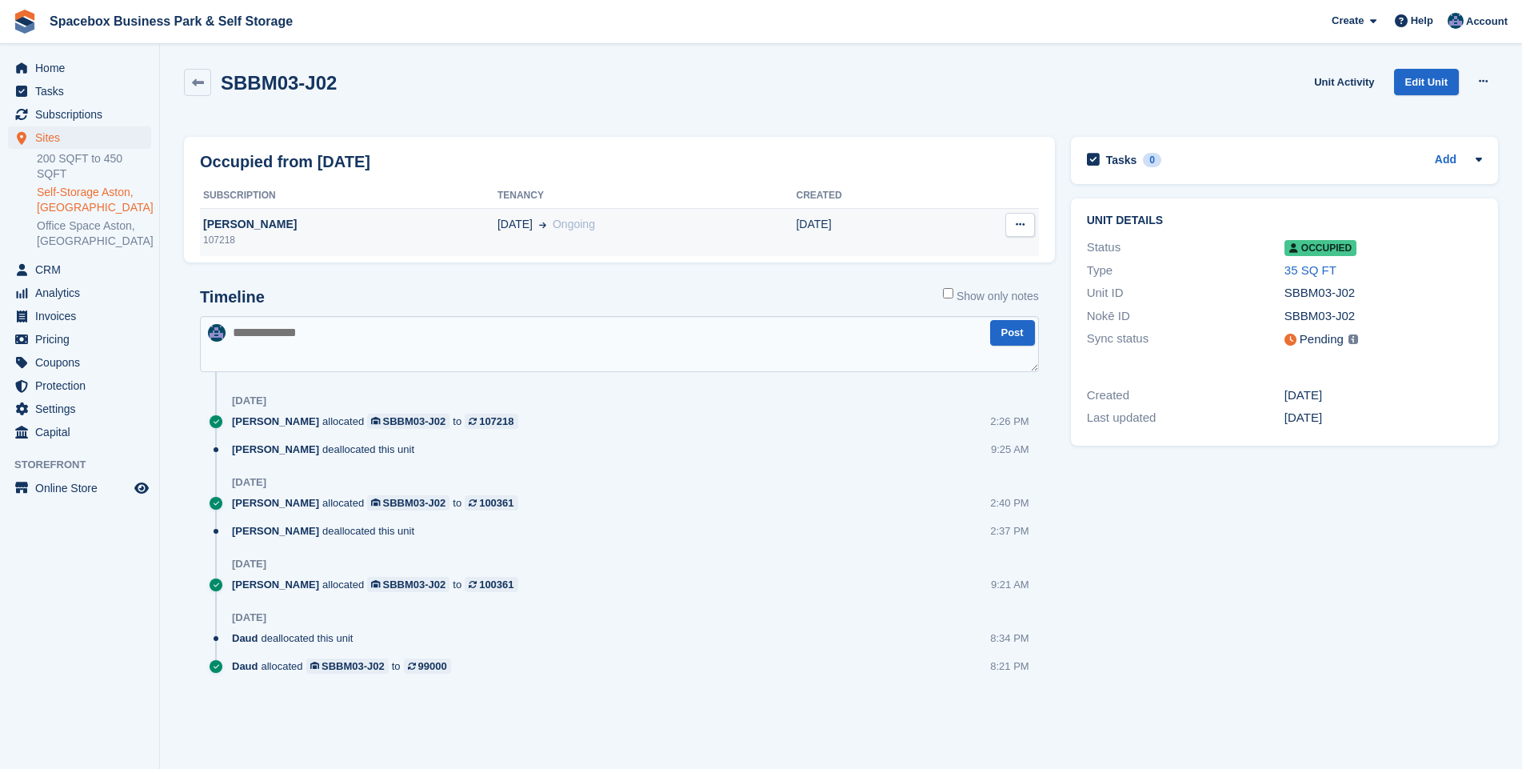
click at [343, 222] on div "[PERSON_NAME]" at bounding box center [349, 224] width 298 height 17
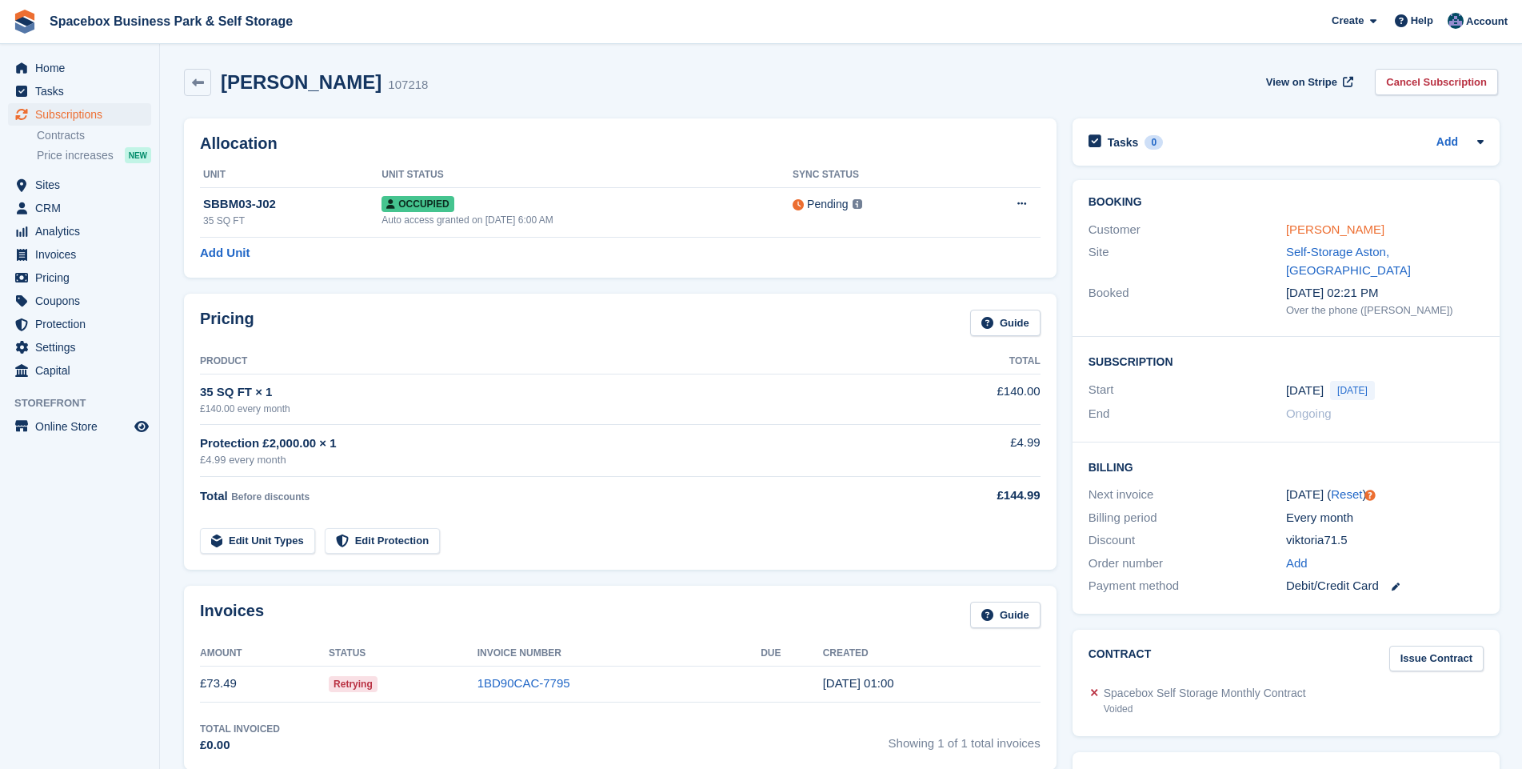
click at [1303, 227] on link "[PERSON_NAME]" at bounding box center [1335, 229] width 98 height 14
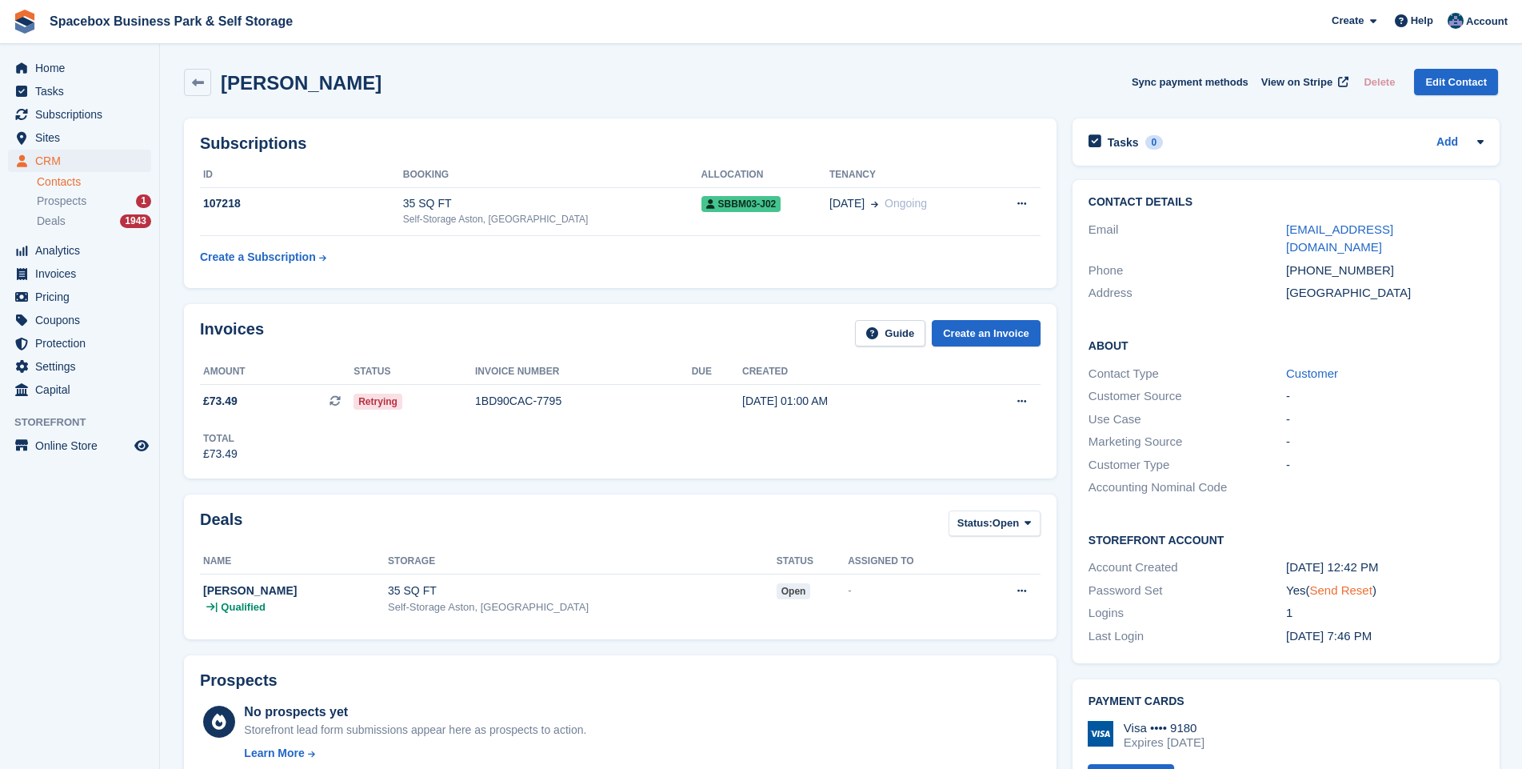
click at [1328, 583] on link "Send Reset" at bounding box center [1340, 590] width 62 height 14
click at [434, 203] on div "35 SQ FT" at bounding box center [552, 203] width 298 height 17
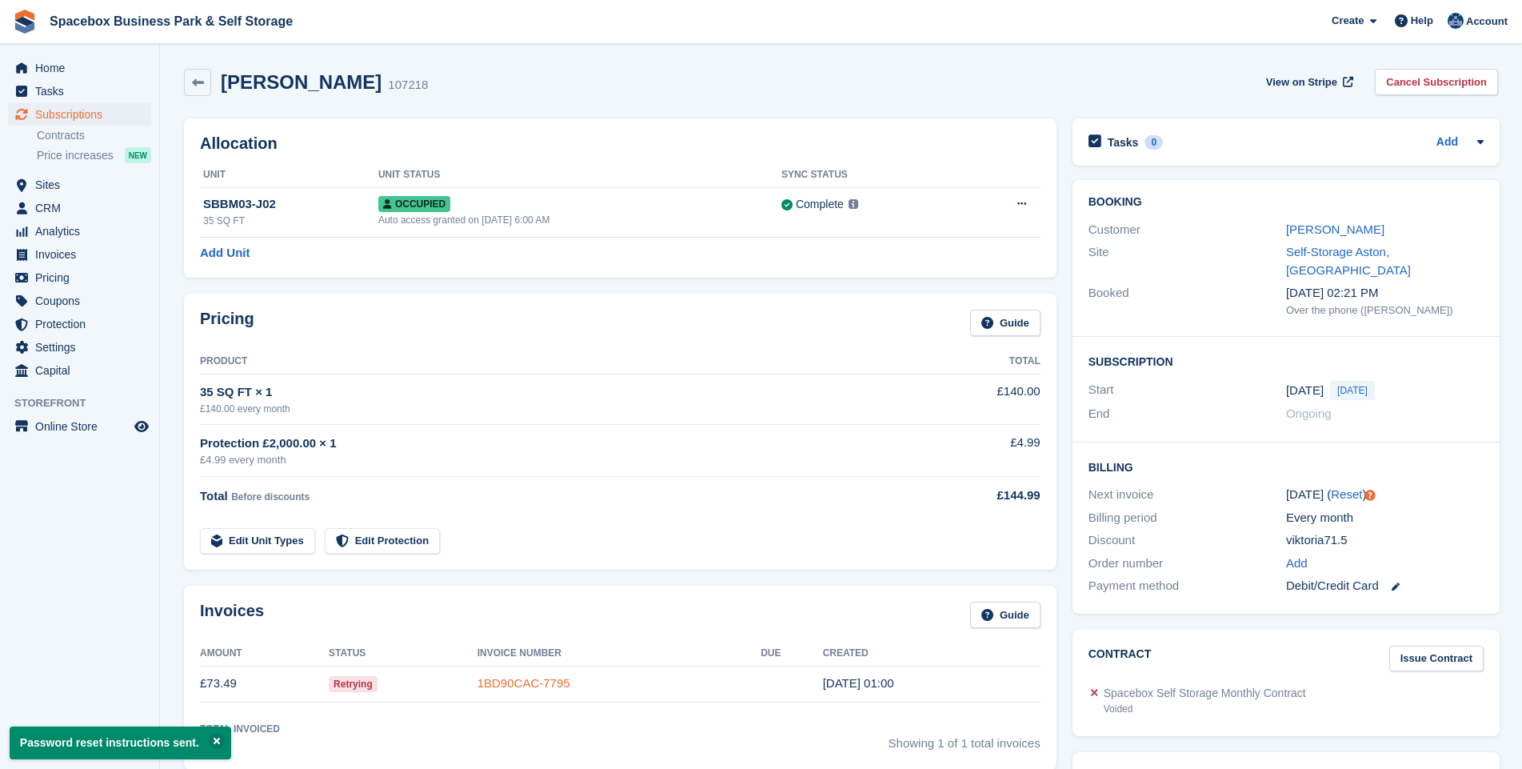
click at [516, 686] on link "1BD90CAC-7795" at bounding box center [523, 683] width 93 height 14
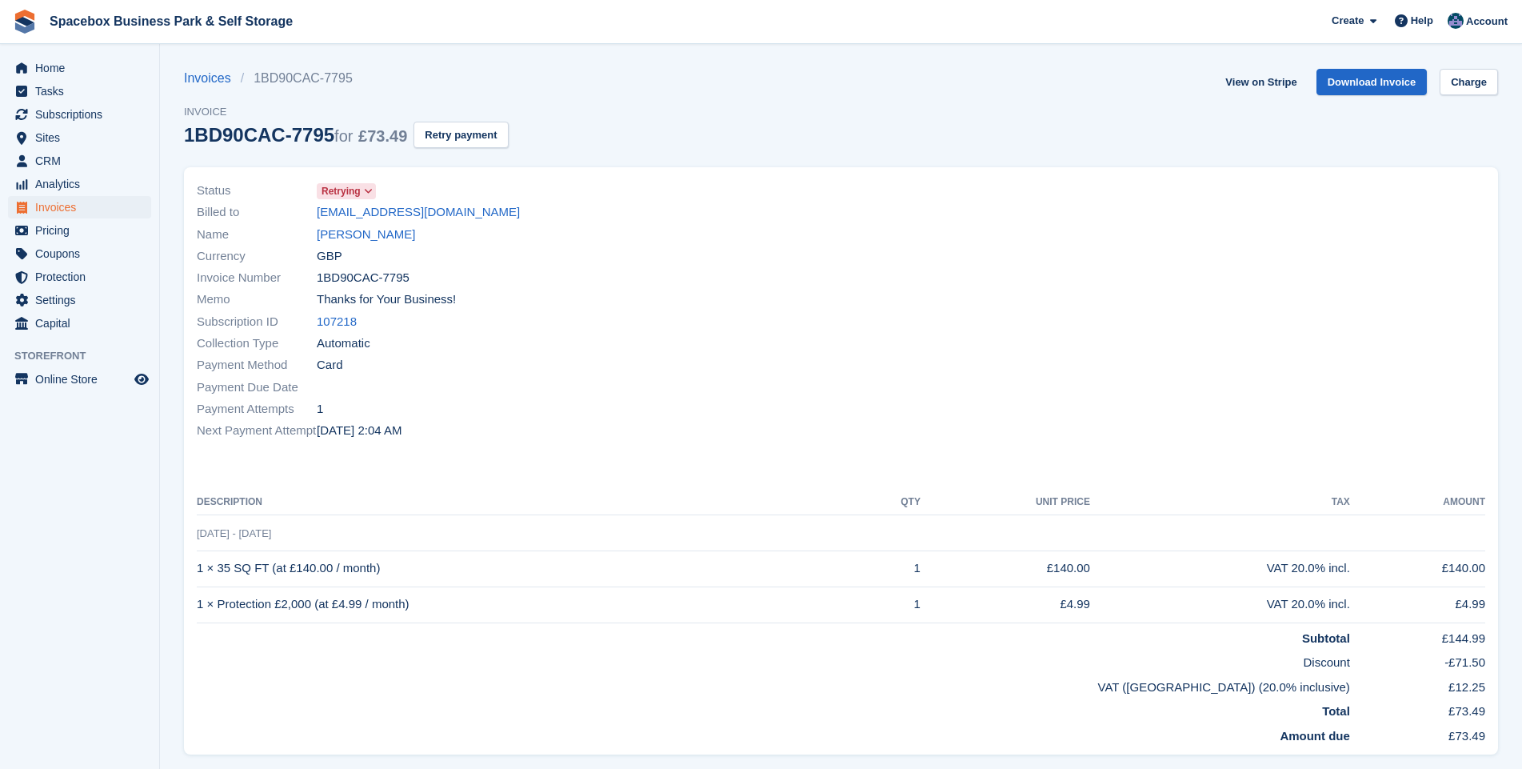
click at [370, 190] on icon at bounding box center [368, 191] width 9 height 10
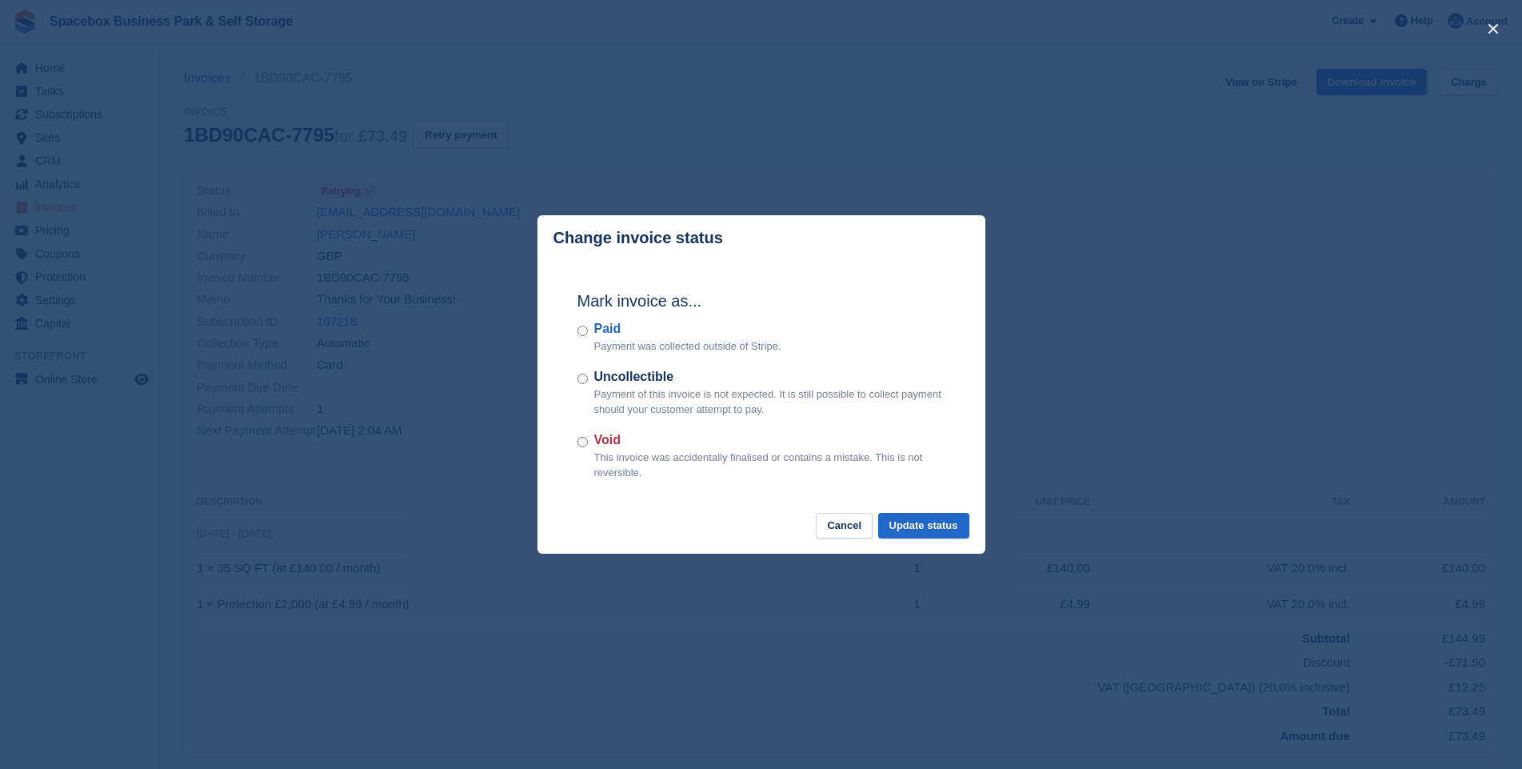
click at [590, 331] on div "Paid Payment was collected outside of Stripe." at bounding box center [761, 336] width 368 height 35
click at [920, 530] on button "Update status" at bounding box center [923, 526] width 91 height 26
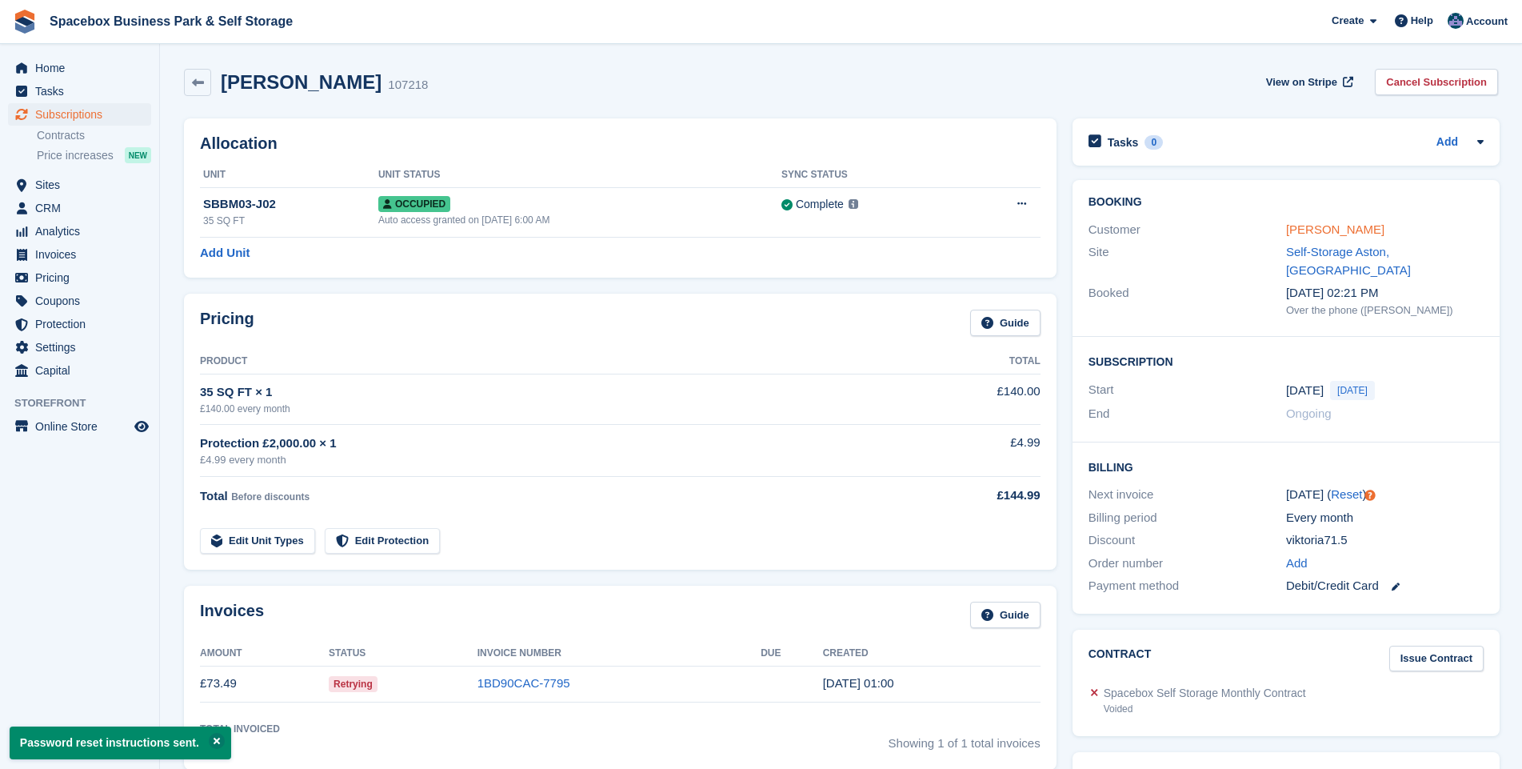
click at [1299, 230] on link "[PERSON_NAME]" at bounding box center [1335, 229] width 98 height 14
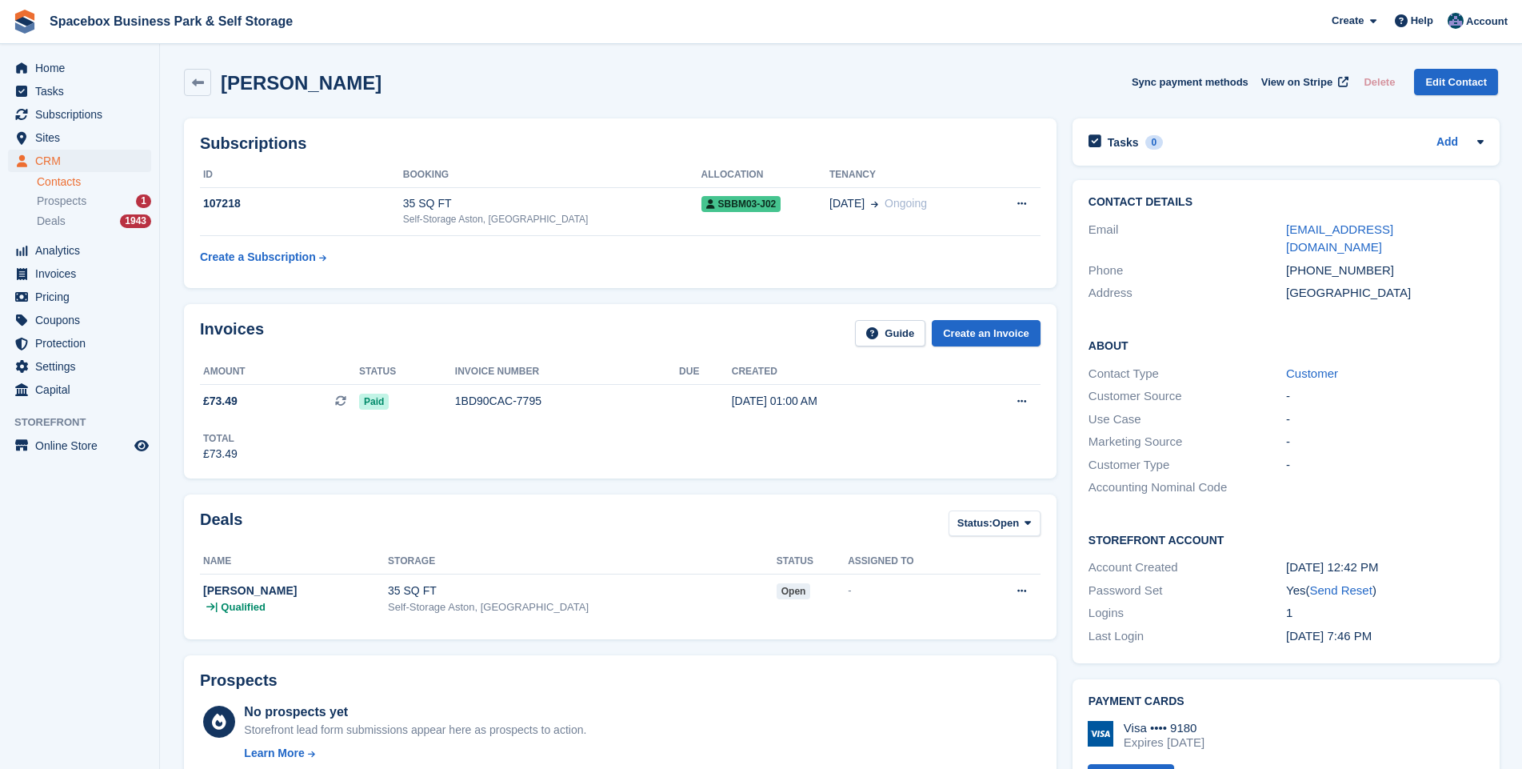
drag, startPoint x: 1333, startPoint y: 571, endPoint x: 840, endPoint y: 74, distance: 700.2
click at [1334, 583] on link "Send Reset" at bounding box center [1340, 590] width 62 height 14
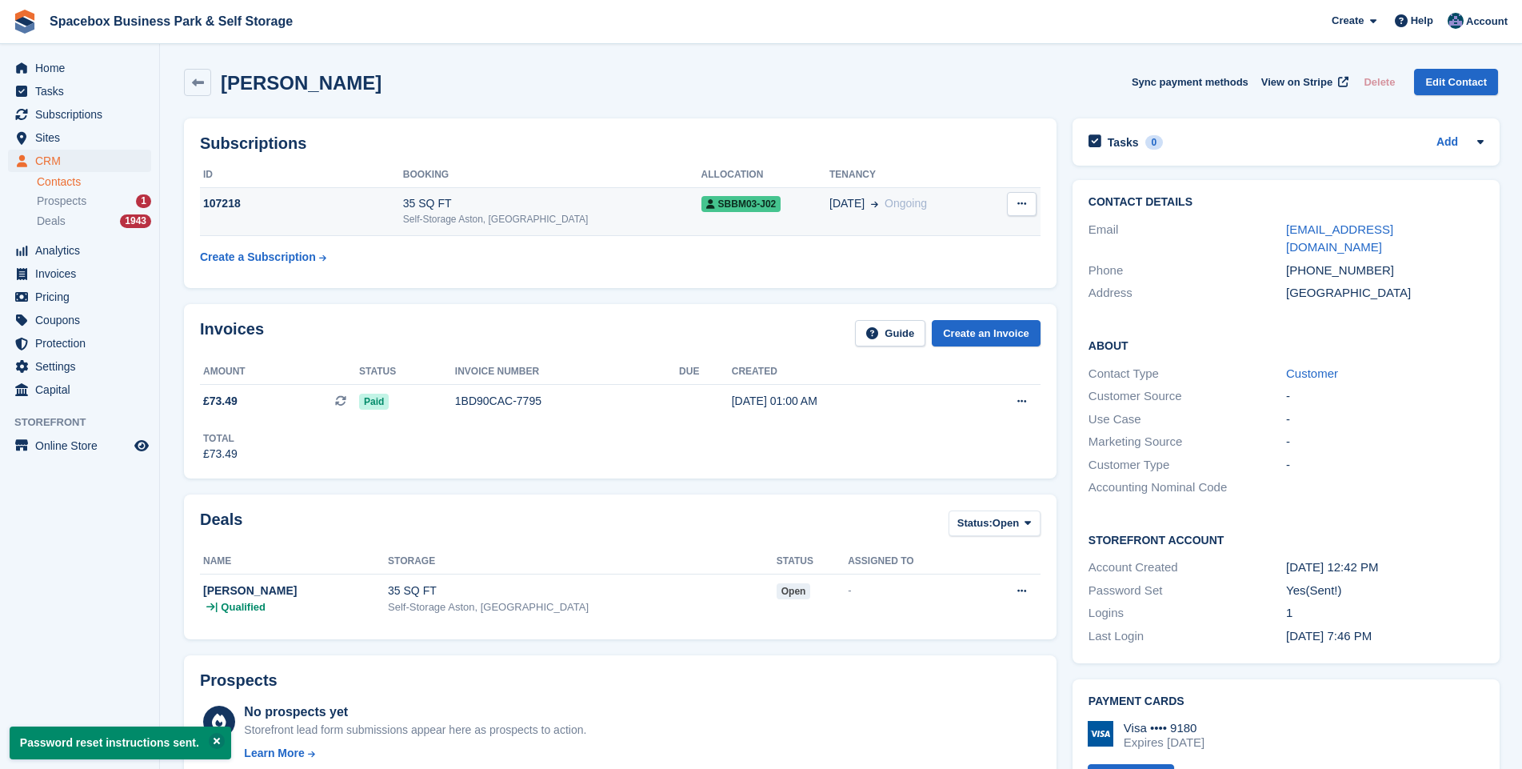
click at [462, 210] on div "35 SQ FT" at bounding box center [552, 203] width 298 height 17
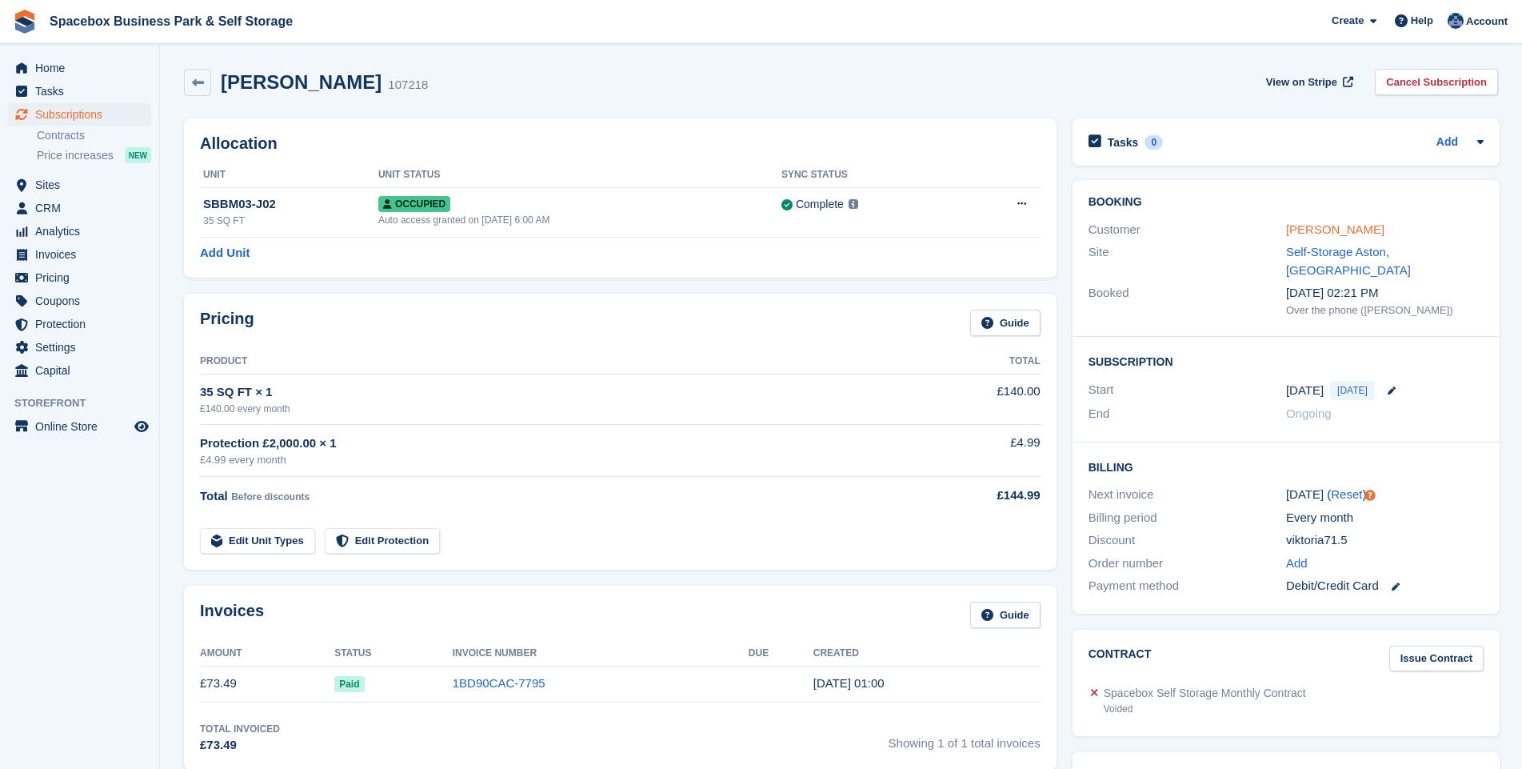
click at [1298, 231] on link "[PERSON_NAME]" at bounding box center [1335, 229] width 98 height 14
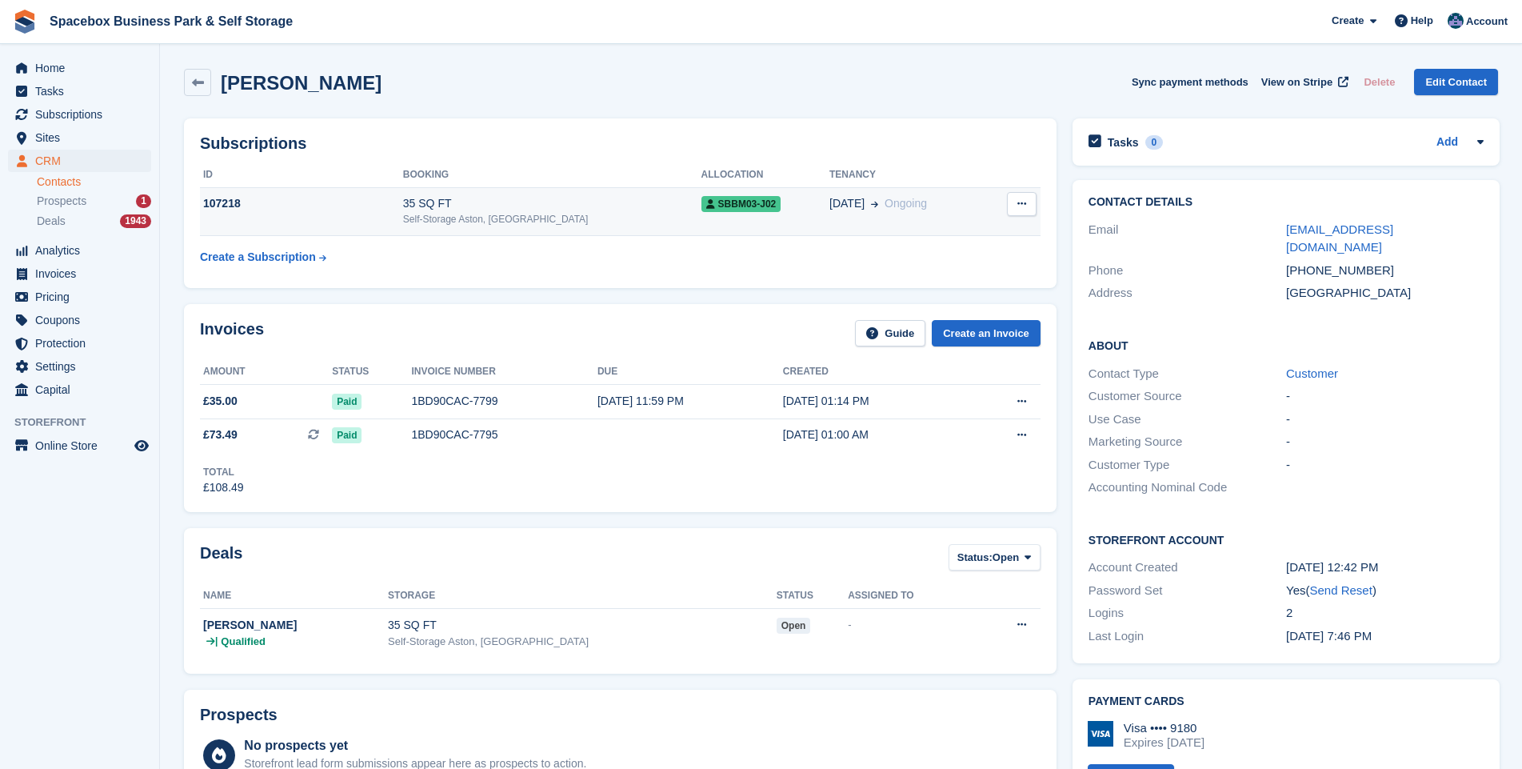
click at [465, 199] on div "35 SQ FT" at bounding box center [552, 203] width 298 height 17
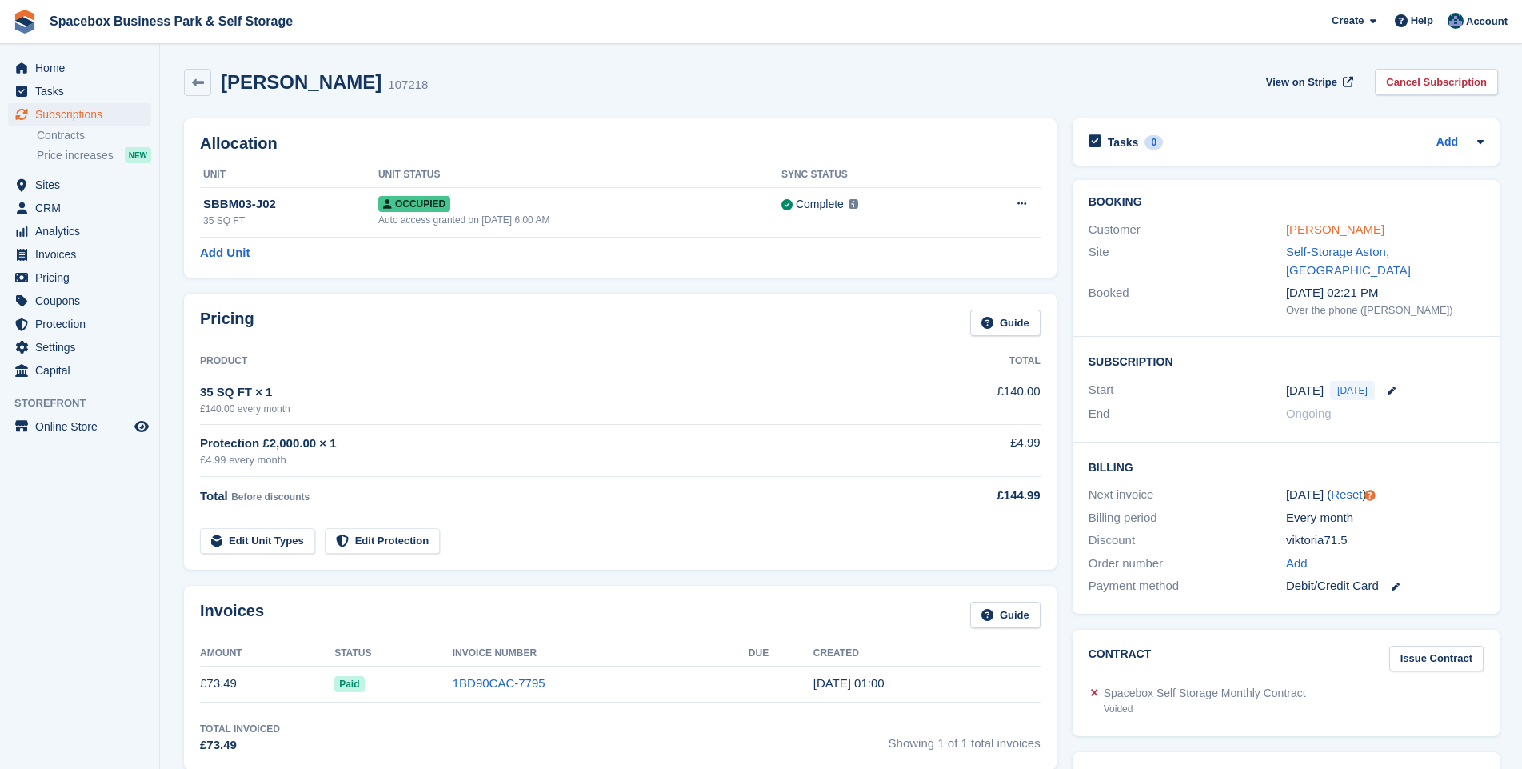
click at [1305, 227] on link "[PERSON_NAME]" at bounding box center [1335, 229] width 98 height 14
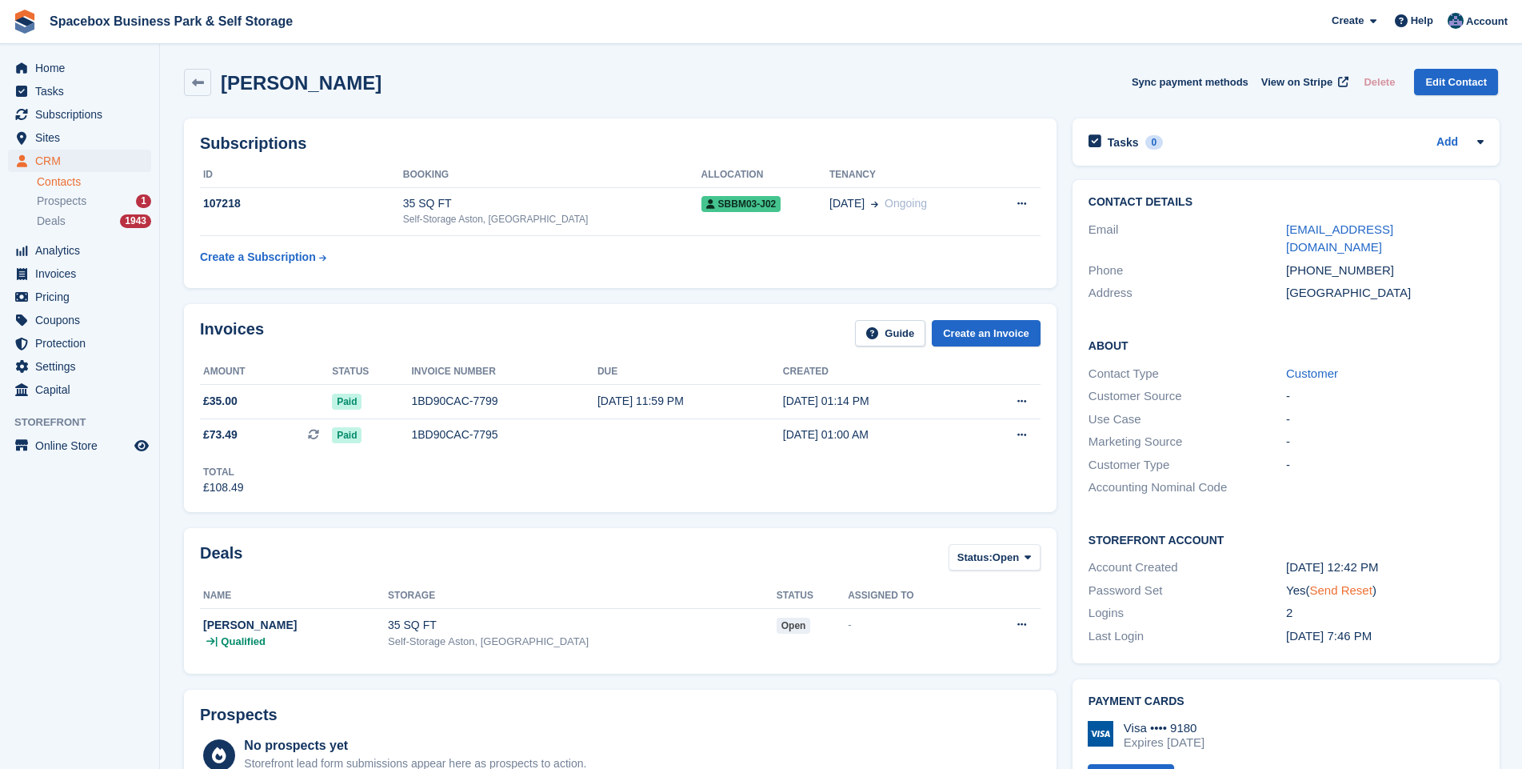
click at [1341, 583] on link "Send Reset" at bounding box center [1340, 590] width 62 height 14
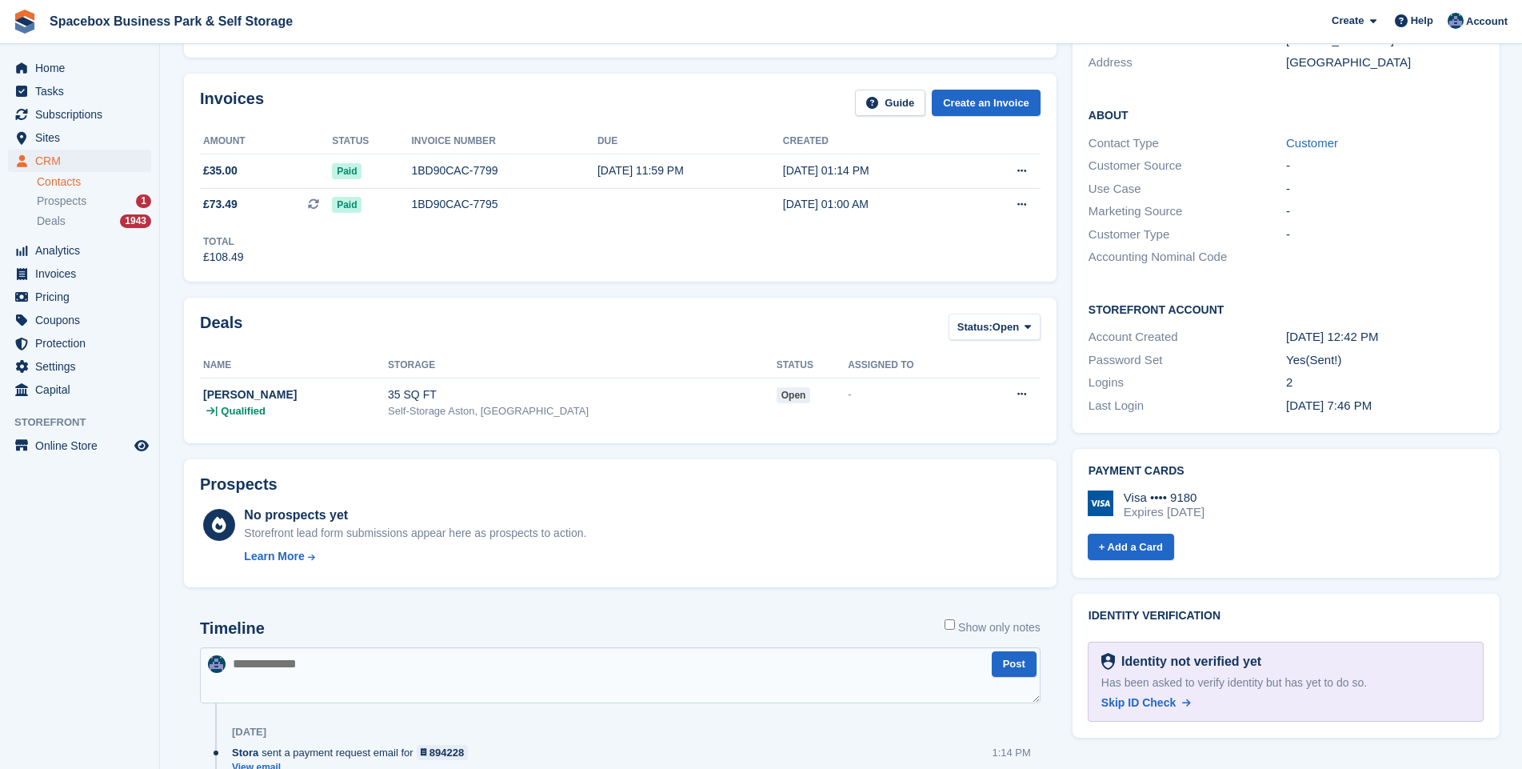
scroll to position [346, 0]
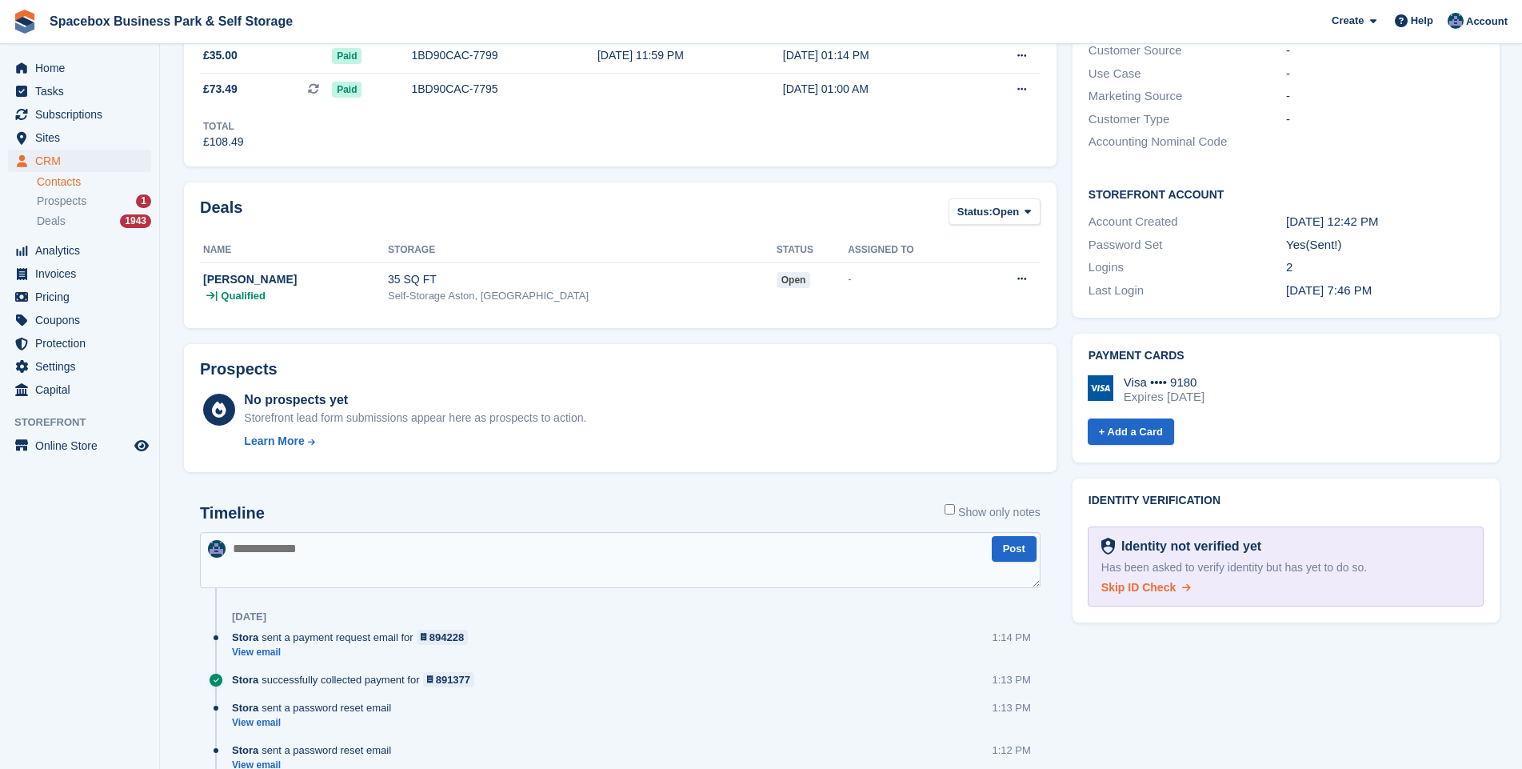
click at [1131, 581] on span "Skip ID Check" at bounding box center [1138, 587] width 74 height 13
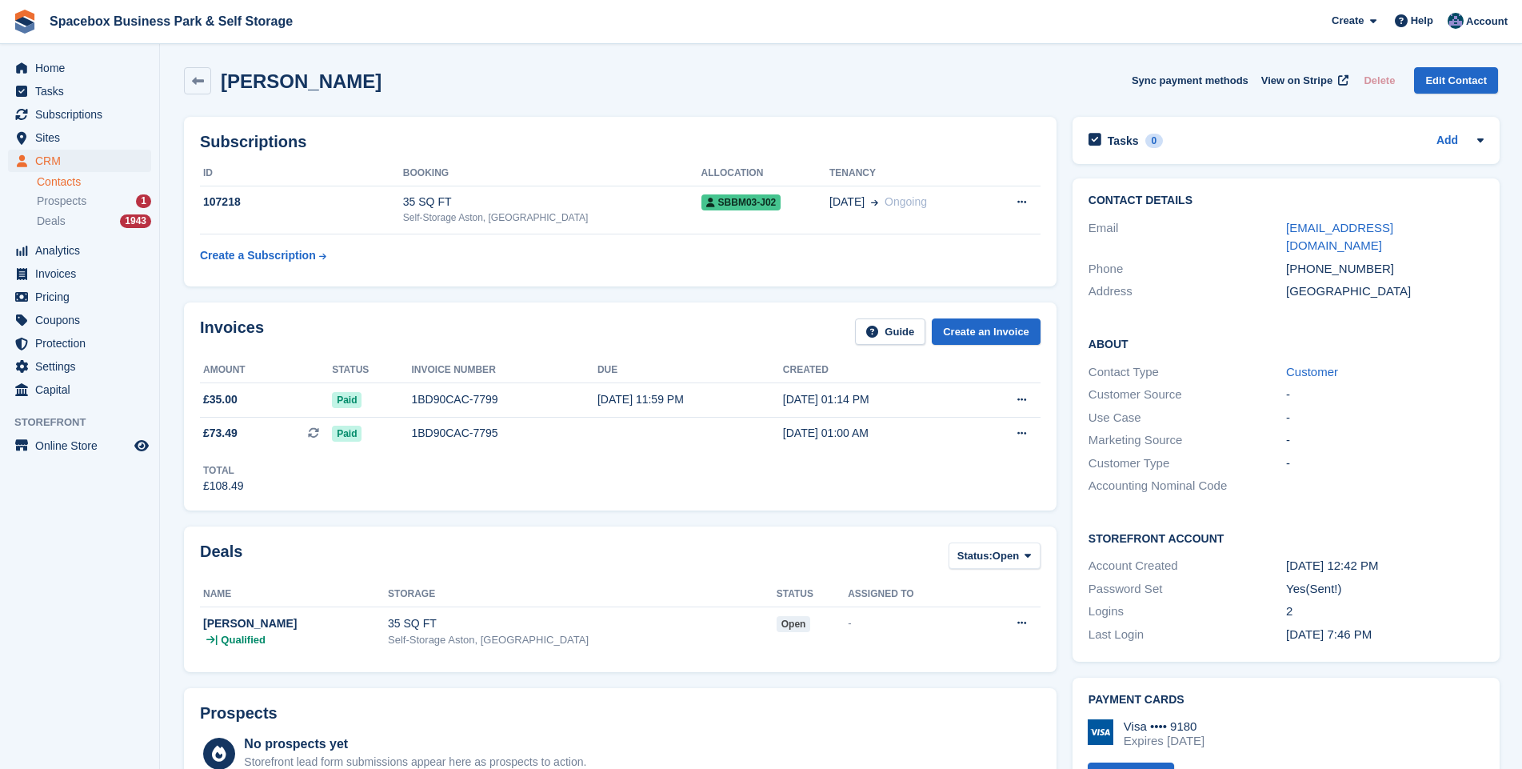
scroll to position [0, 0]
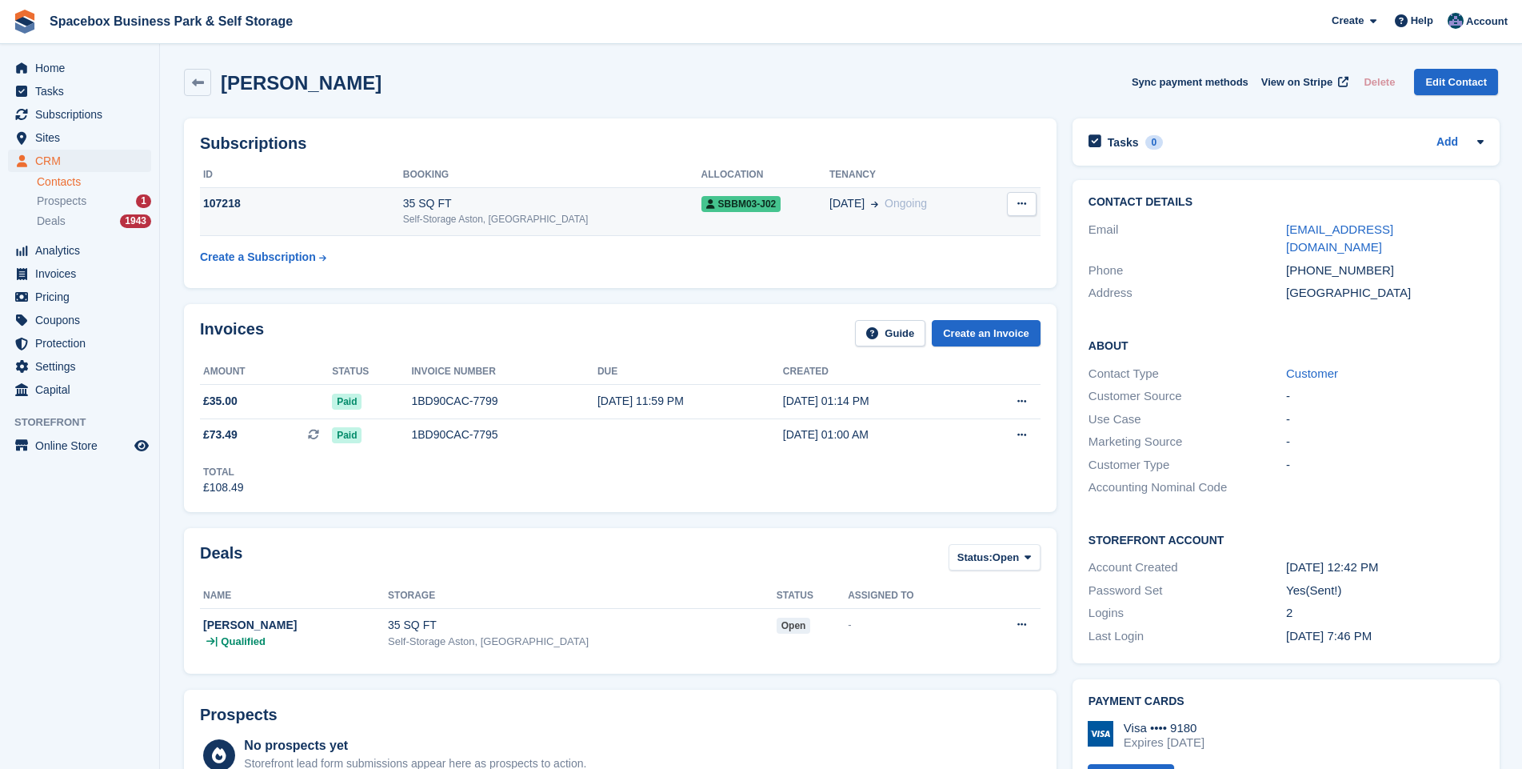
click at [446, 204] on div "35 SQ FT" at bounding box center [552, 203] width 298 height 17
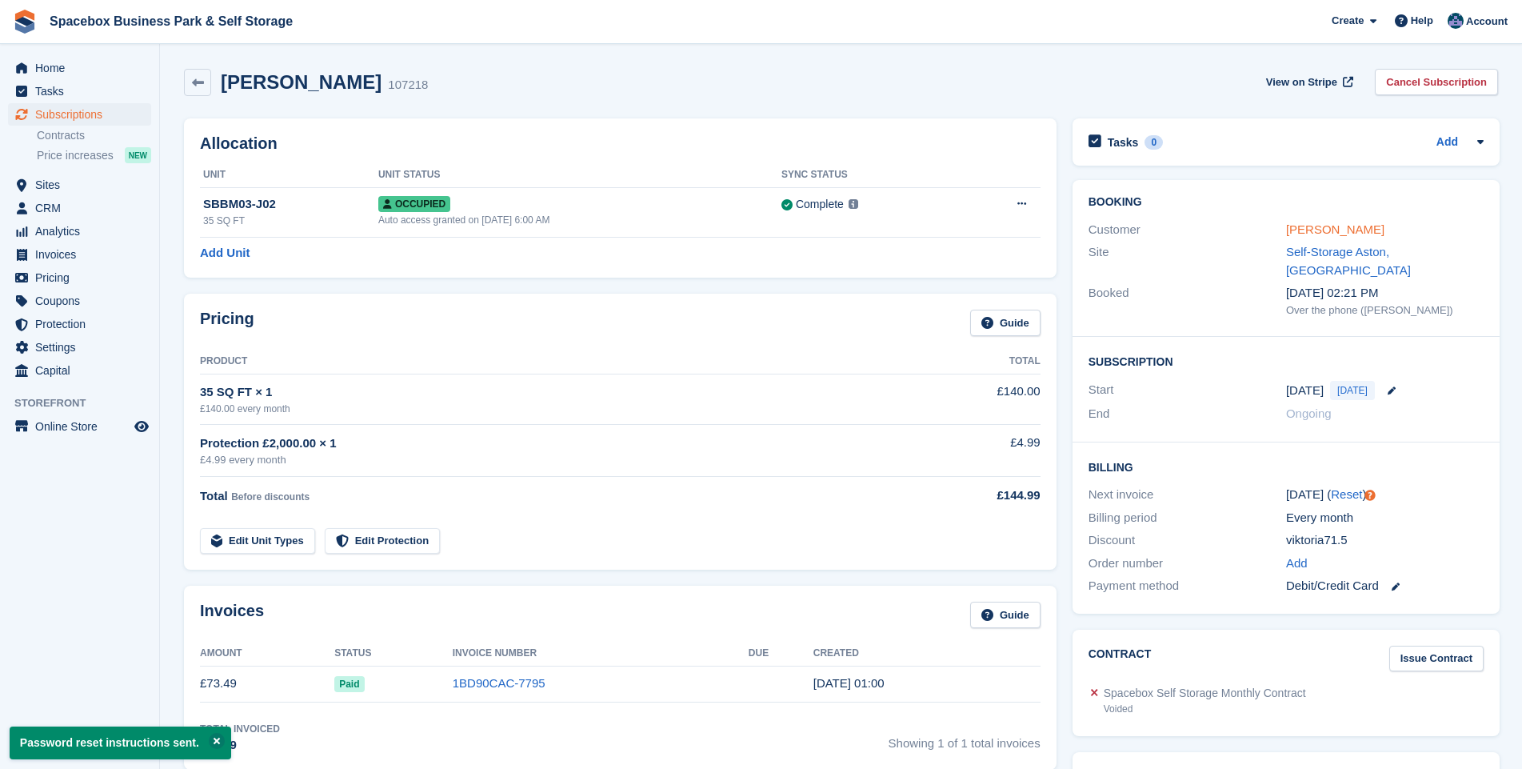
click at [1310, 228] on link "[PERSON_NAME]" at bounding box center [1335, 229] width 98 height 14
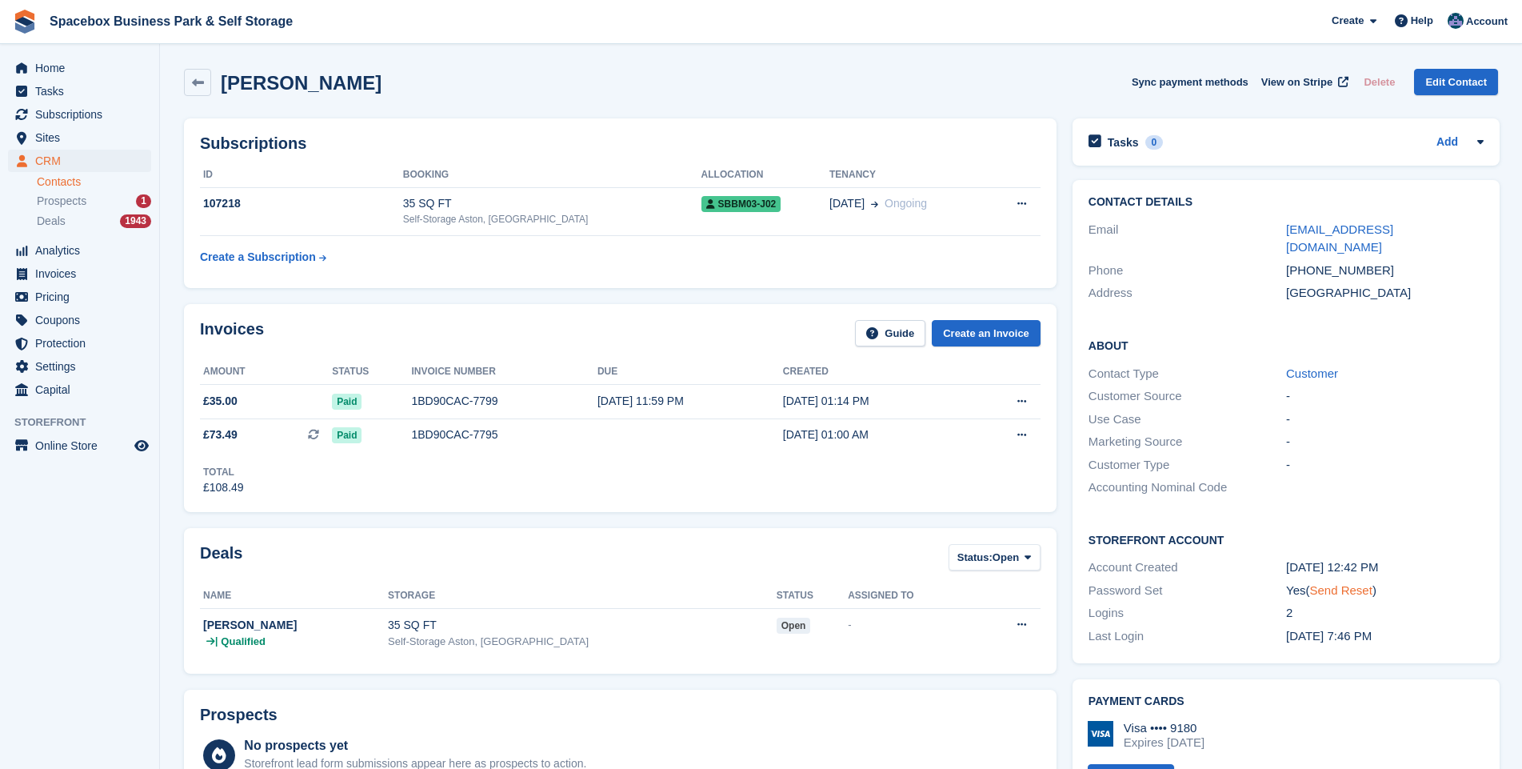
click at [1330, 583] on link "Send Reset" at bounding box center [1340, 590] width 62 height 14
click at [493, 217] on div "Self-Storage Aston, [GEOGRAPHIC_DATA]" at bounding box center [552, 219] width 298 height 14
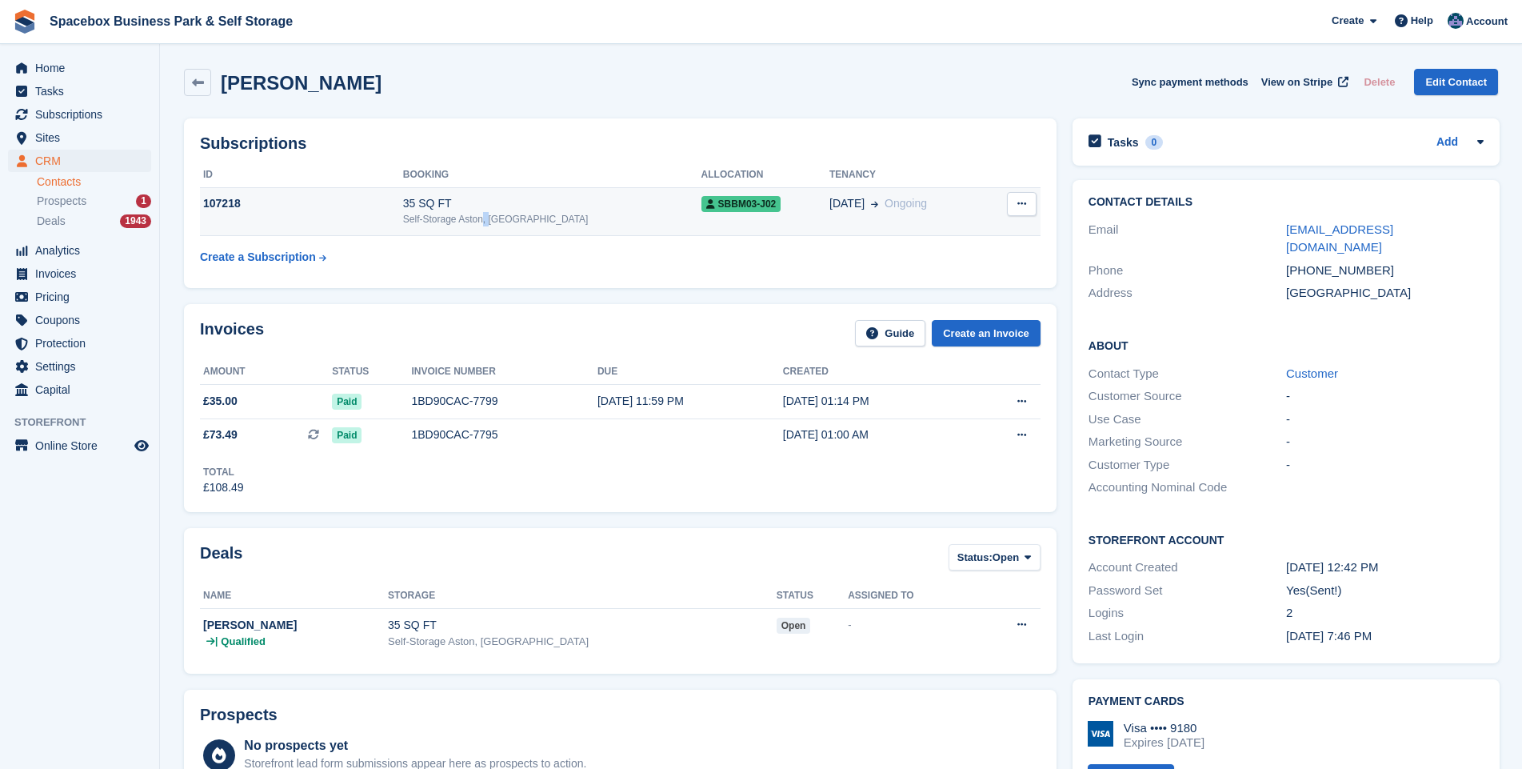
click at [493, 217] on div "Self-Storage Aston, [GEOGRAPHIC_DATA]" at bounding box center [552, 219] width 298 height 14
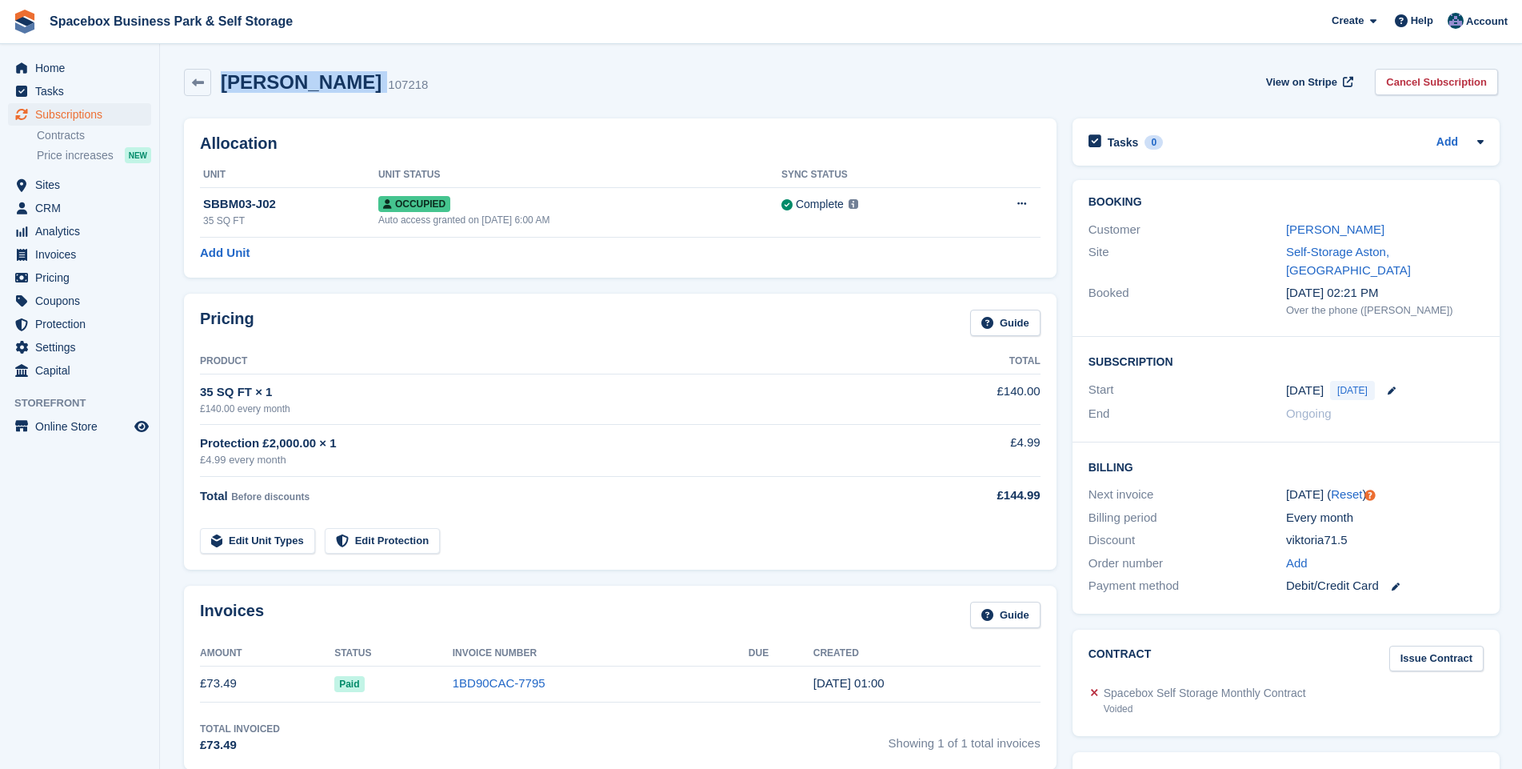
drag, startPoint x: 309, startPoint y: 82, endPoint x: 218, endPoint y: 79, distance: 90.4
click at [218, 79] on div "VIKTORIA 107218" at bounding box center [319, 82] width 217 height 23
copy div "[PERSON_NAME]"
click at [1294, 226] on link "[PERSON_NAME]" at bounding box center [1335, 229] width 98 height 14
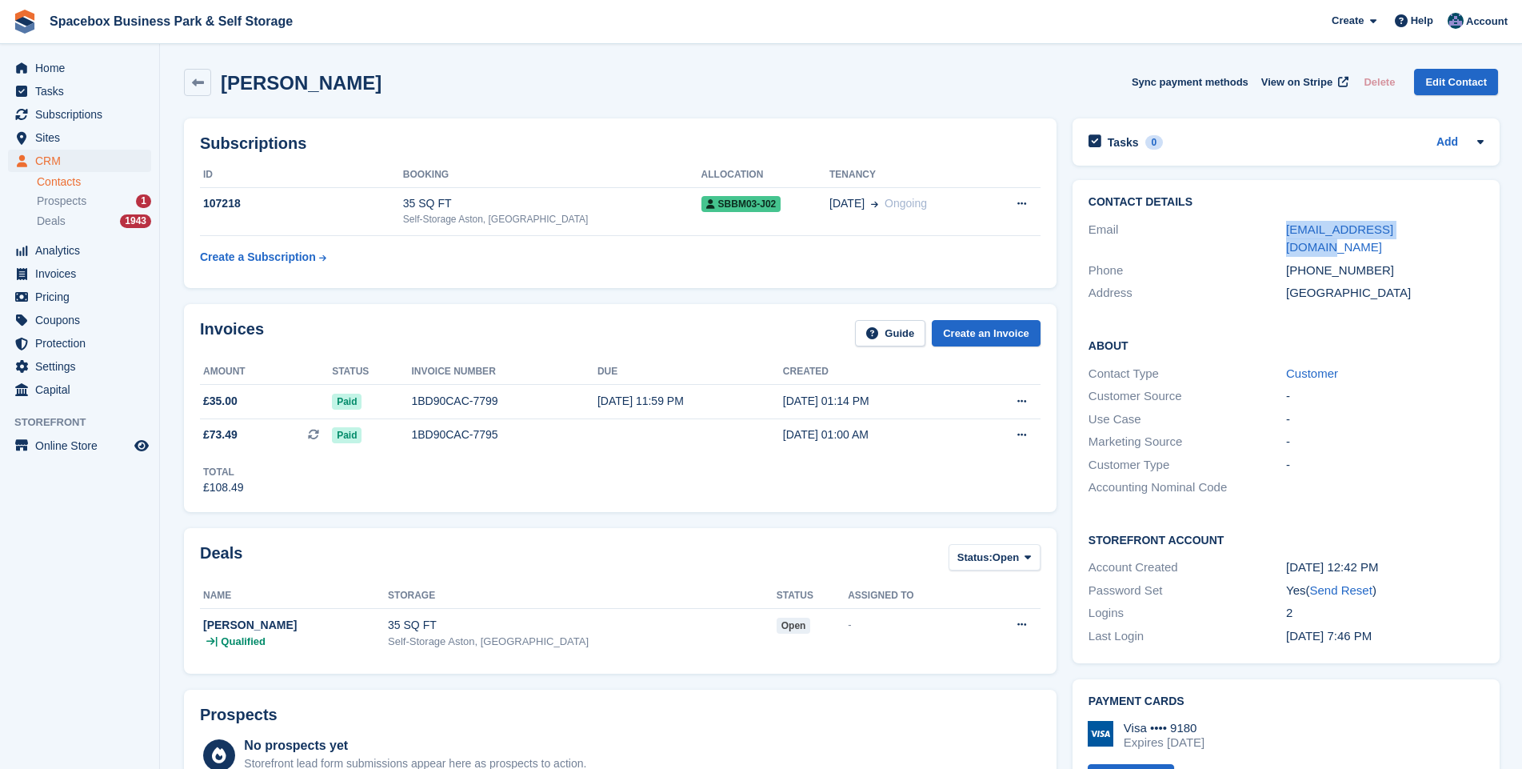
drag, startPoint x: 1420, startPoint y: 227, endPoint x: 1273, endPoint y: 228, distance: 146.4
click at [1273, 228] on div "Email [EMAIL_ADDRESS][DOMAIN_NAME]" at bounding box center [1286, 238] width 395 height 41
drag, startPoint x: 1273, startPoint y: 228, endPoint x: 1300, endPoint y: 227, distance: 26.4
copy div "[EMAIL_ADDRESS][DOMAIN_NAME]"
drag, startPoint x: 1371, startPoint y: 246, endPoint x: 1305, endPoint y: 254, distance: 66.8
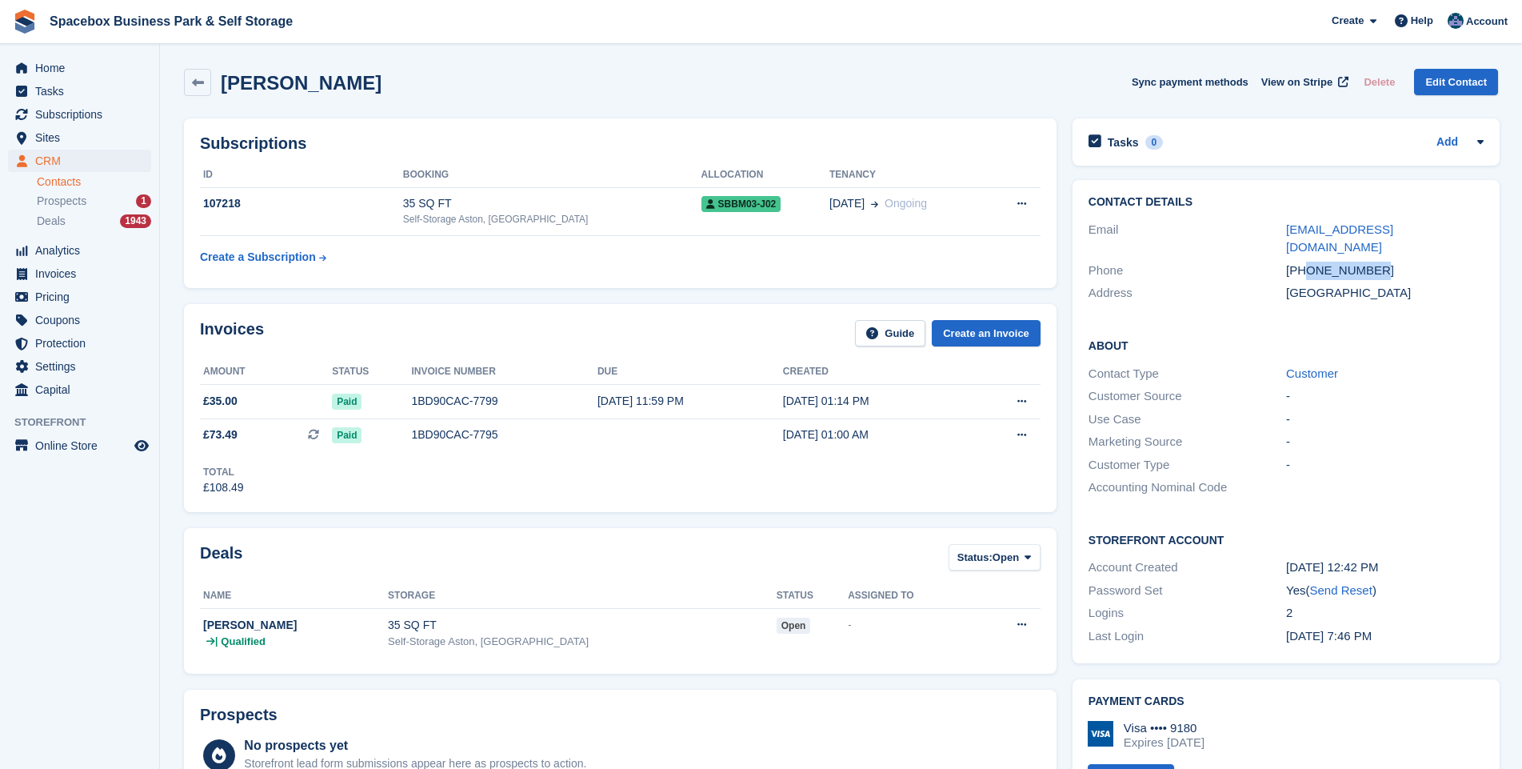
click at [1305, 262] on div "+447585808031" at bounding box center [1385, 271] width 198 height 18
copy div "7585808031"
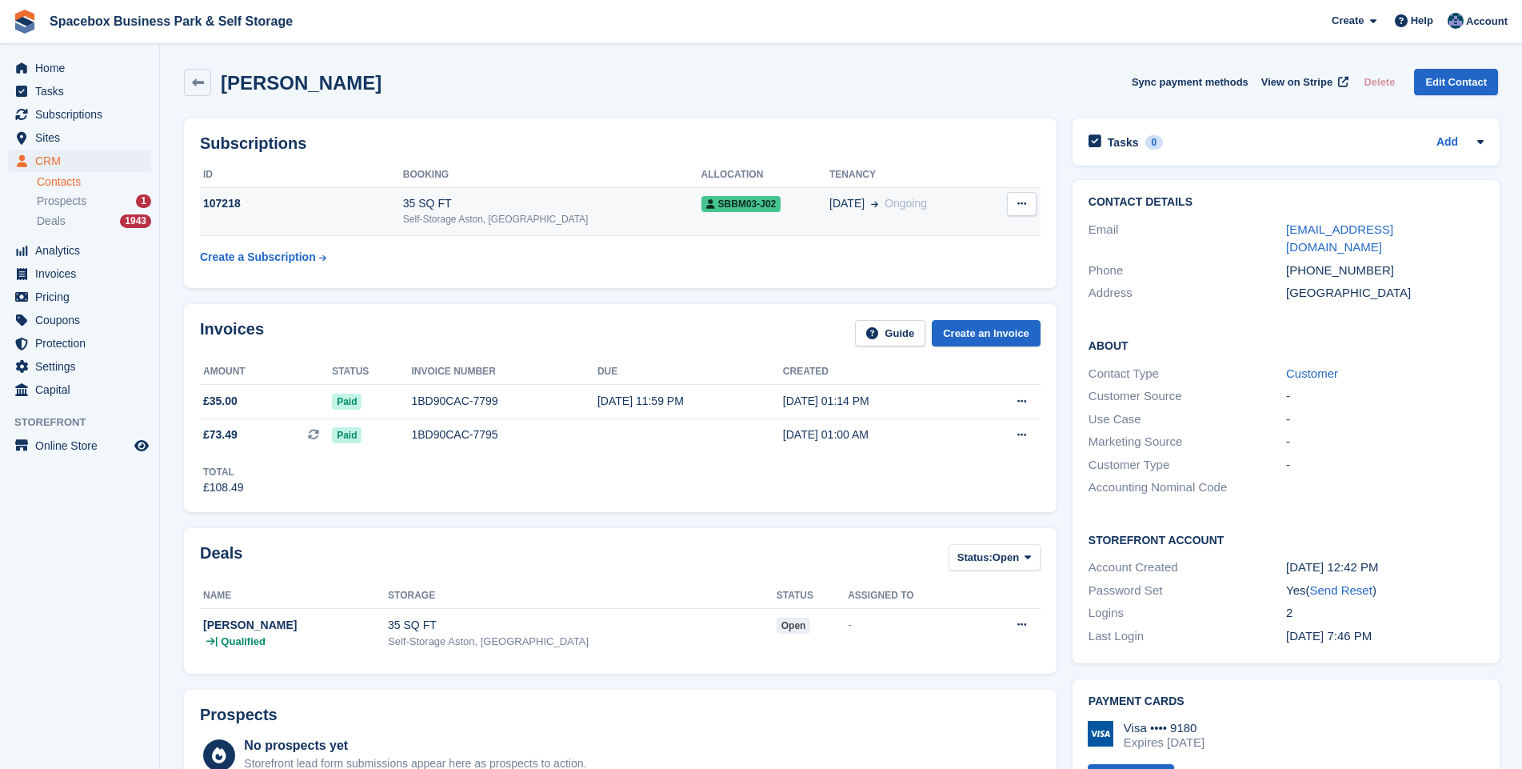
click at [443, 208] on div "35 SQ FT" at bounding box center [552, 203] width 298 height 17
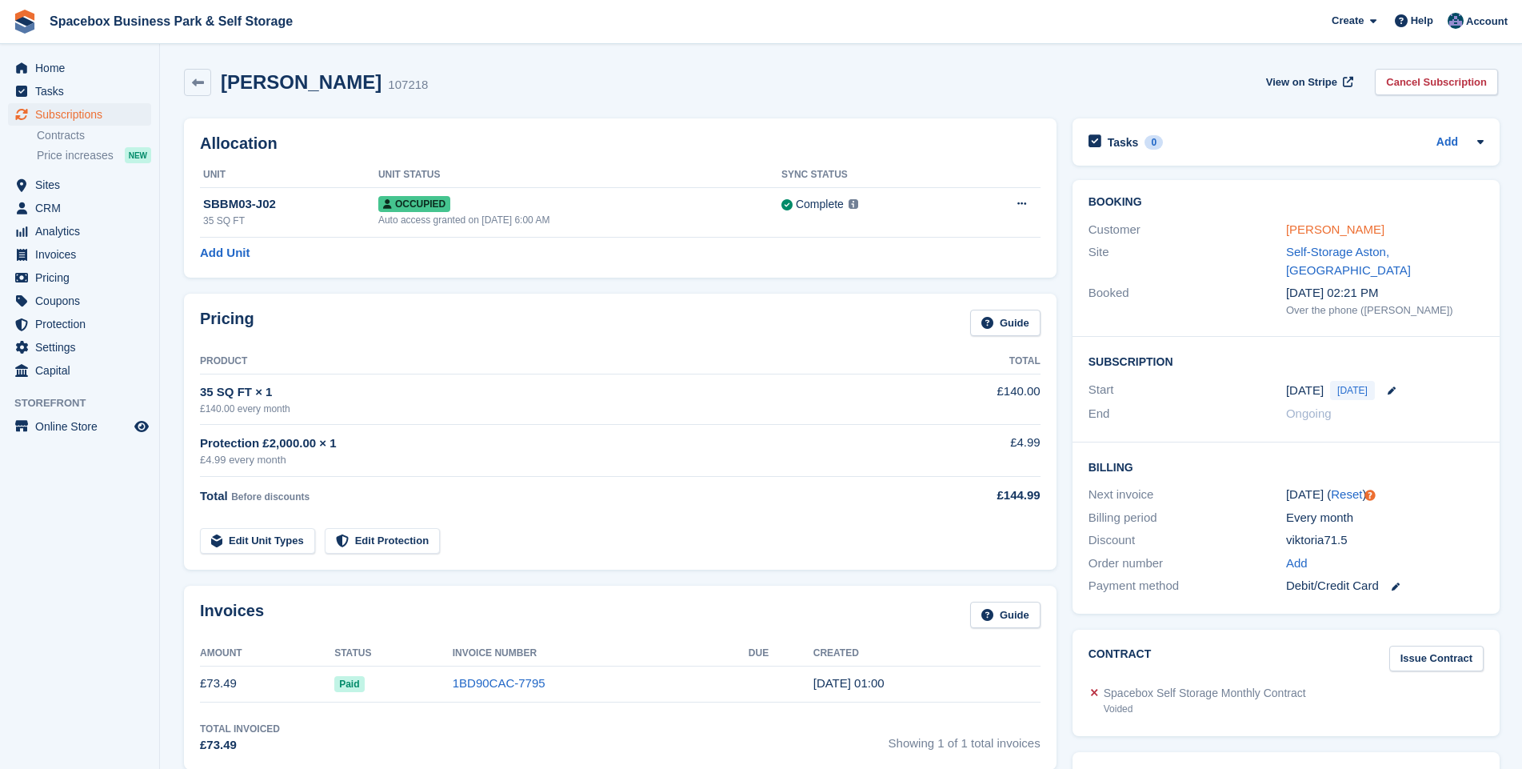
click at [1316, 230] on link "[PERSON_NAME]" at bounding box center [1335, 229] width 98 height 14
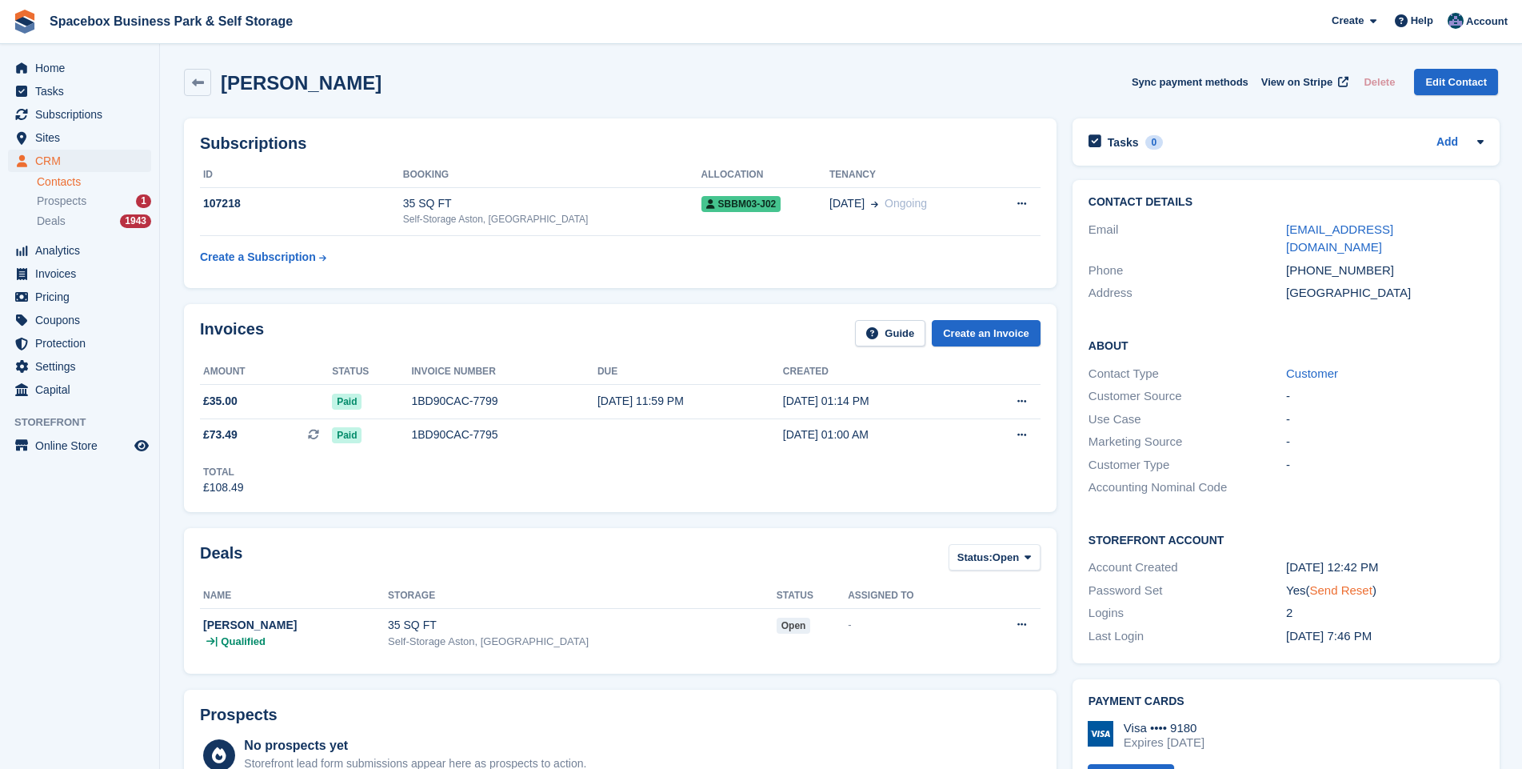
click at [1326, 583] on link "Send Reset" at bounding box center [1340, 590] width 62 height 14
